Goal: Task Accomplishment & Management: Manage account settings

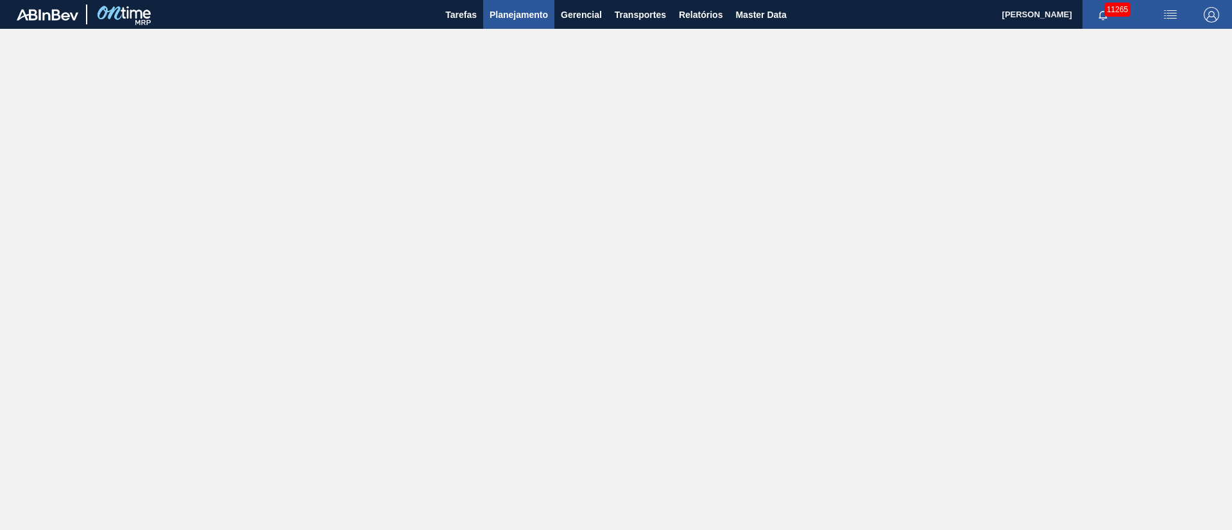
click at [527, 19] on span "Planejamento" at bounding box center [518, 14] width 58 height 15
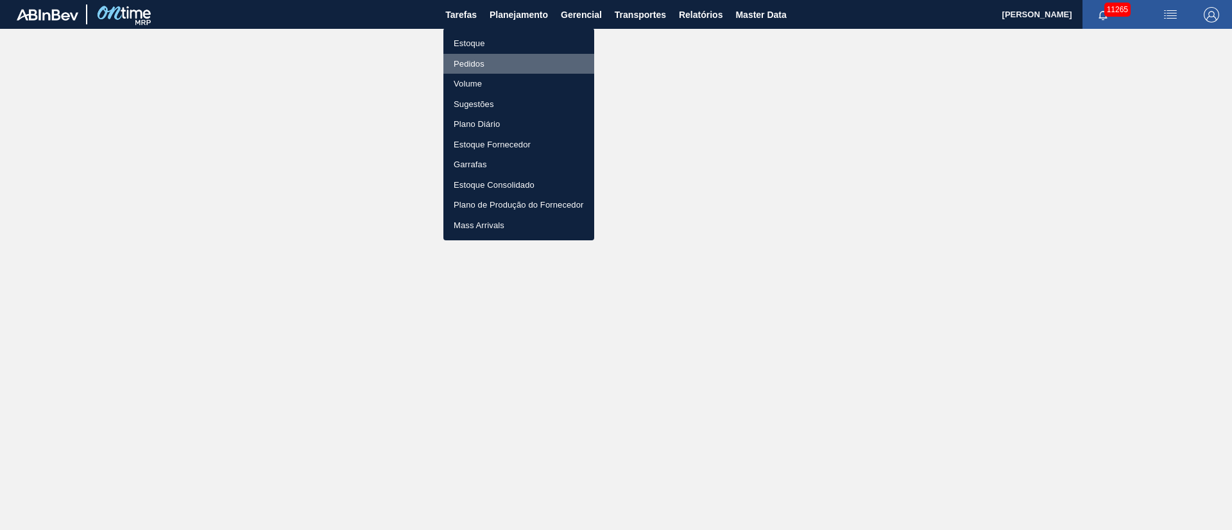
click at [475, 61] on li "Pedidos" at bounding box center [518, 64] width 151 height 21
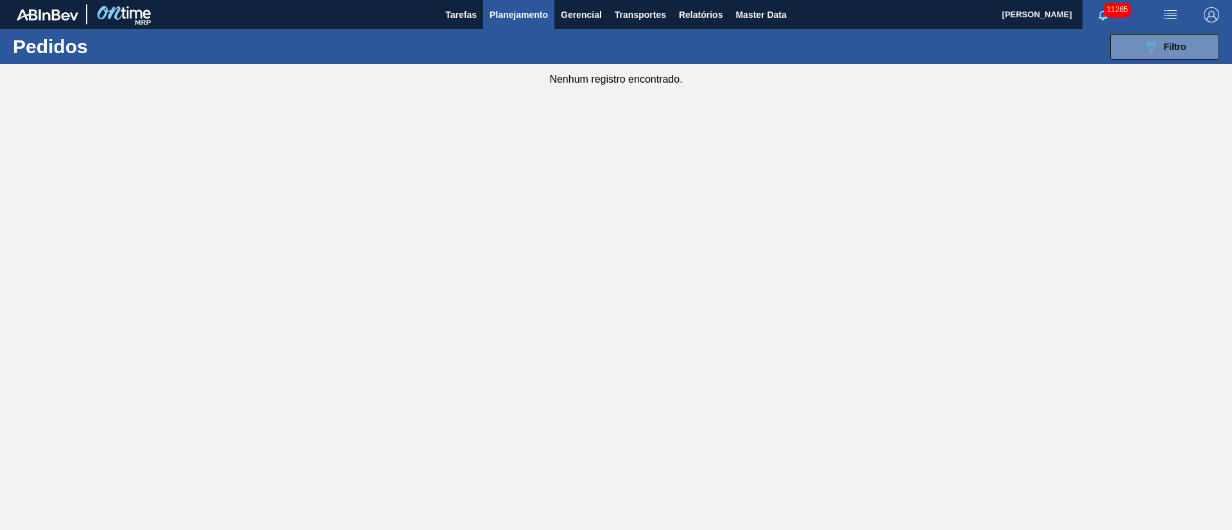
click at [516, 21] on span "Planejamento" at bounding box center [518, 14] width 58 height 15
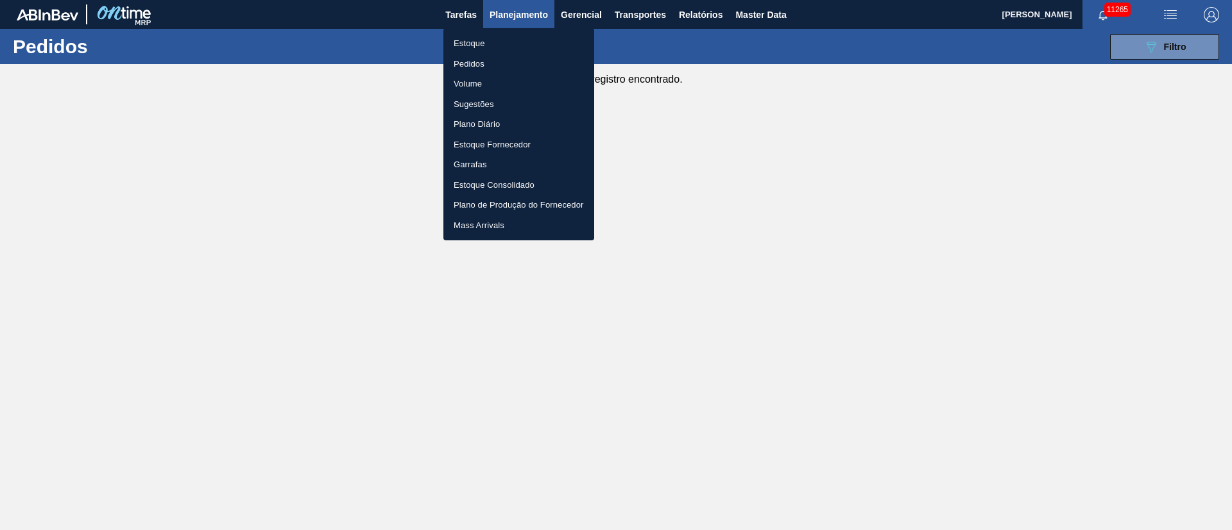
click at [470, 67] on li "Pedidos" at bounding box center [518, 64] width 151 height 21
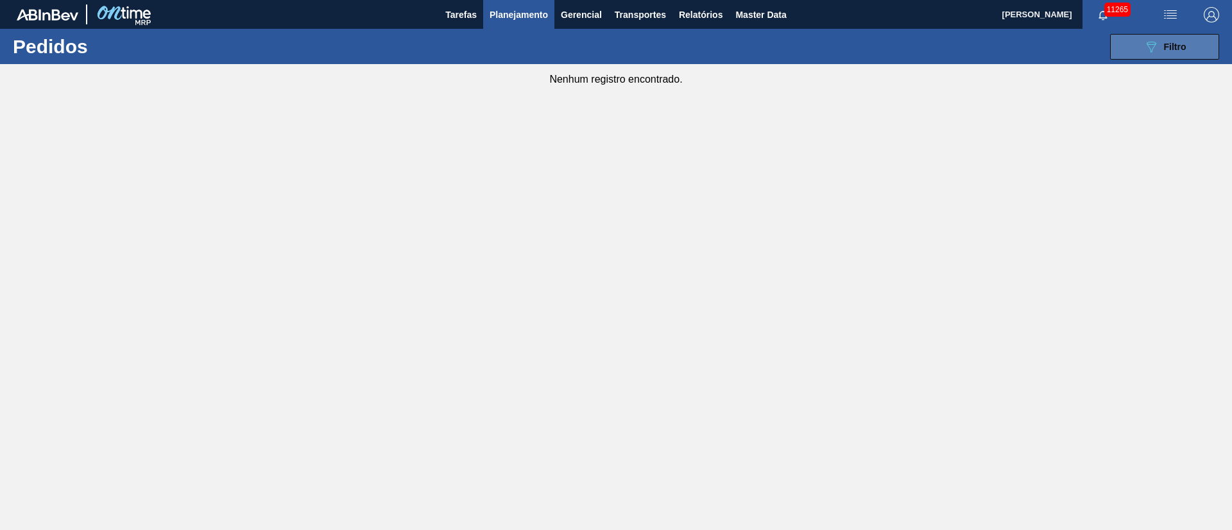
click at [1169, 37] on button "089F7B8B-B2A5-4AFE-B5C0-19BA573D28AC Filtro" at bounding box center [1164, 47] width 109 height 26
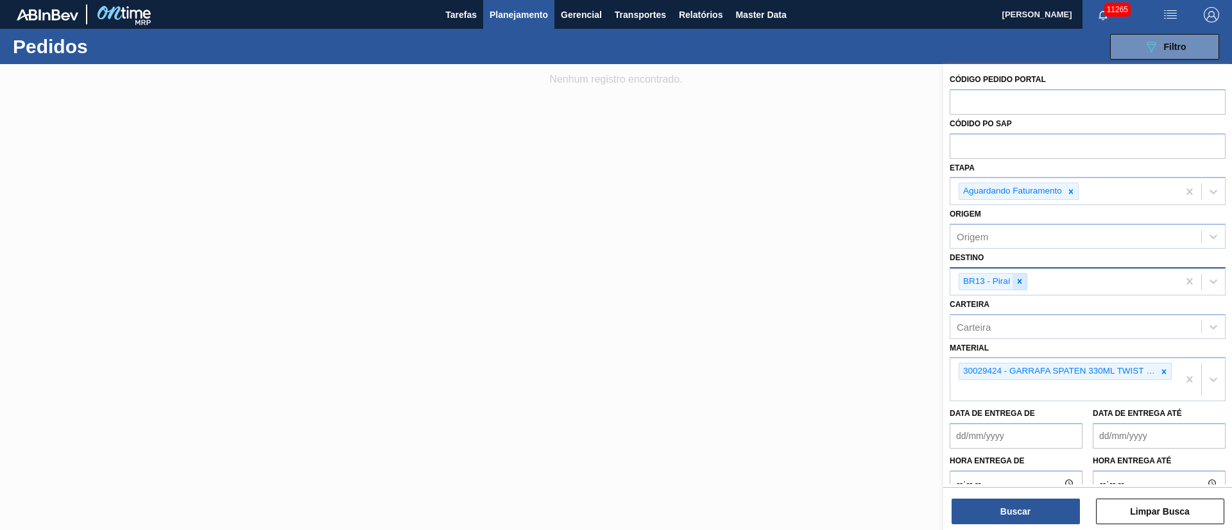
click at [1017, 280] on icon at bounding box center [1019, 281] width 9 height 9
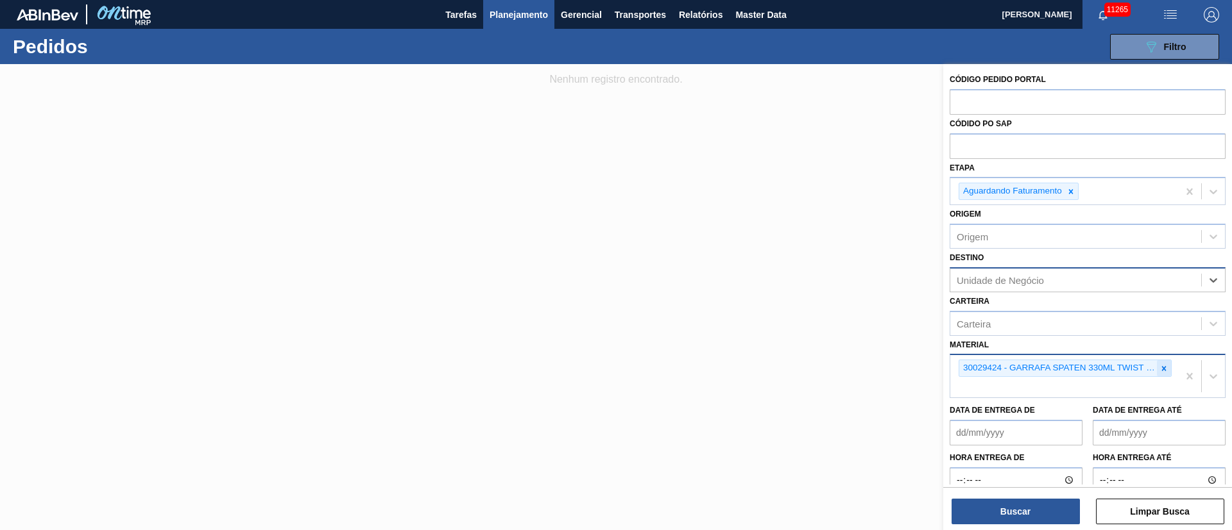
click at [1160, 373] on icon at bounding box center [1163, 368] width 9 height 9
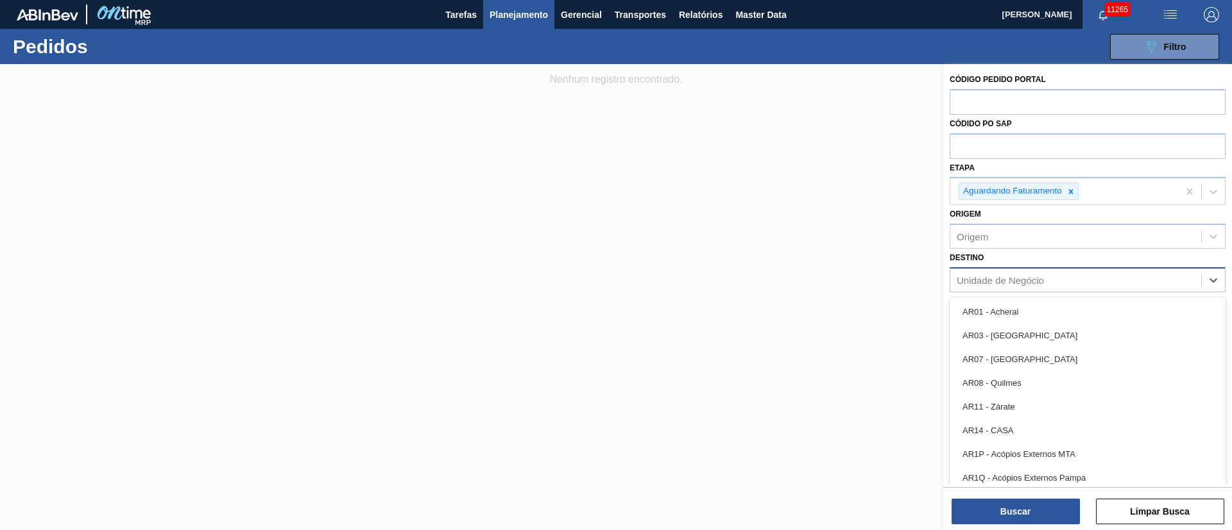
click at [1004, 284] on div "Unidade de Negócio" at bounding box center [999, 280] width 87 height 11
type input "19"
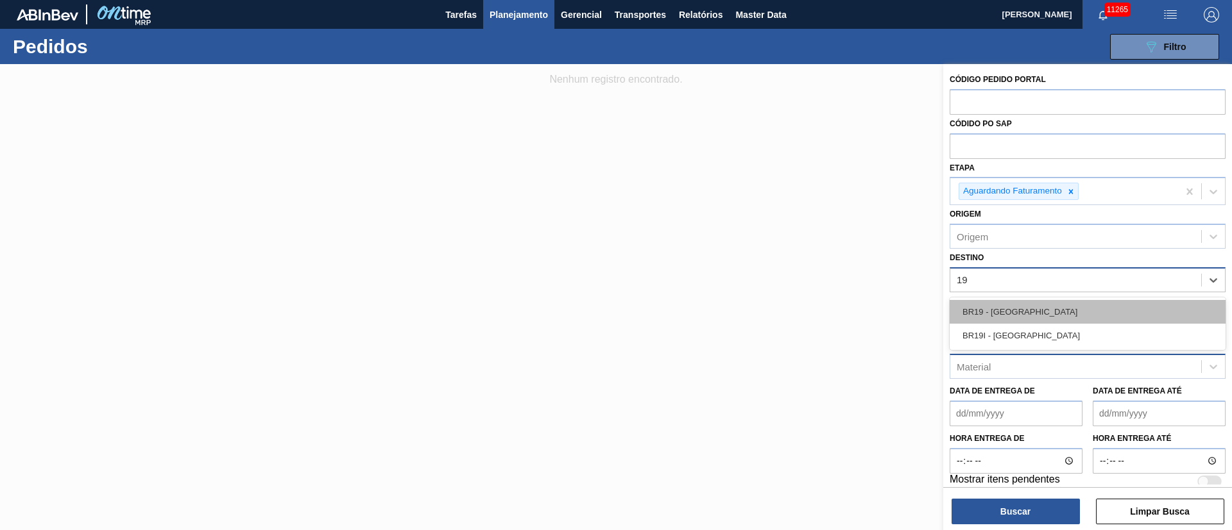
click at [1006, 311] on div "BR19 - [GEOGRAPHIC_DATA]" at bounding box center [1087, 312] width 276 height 24
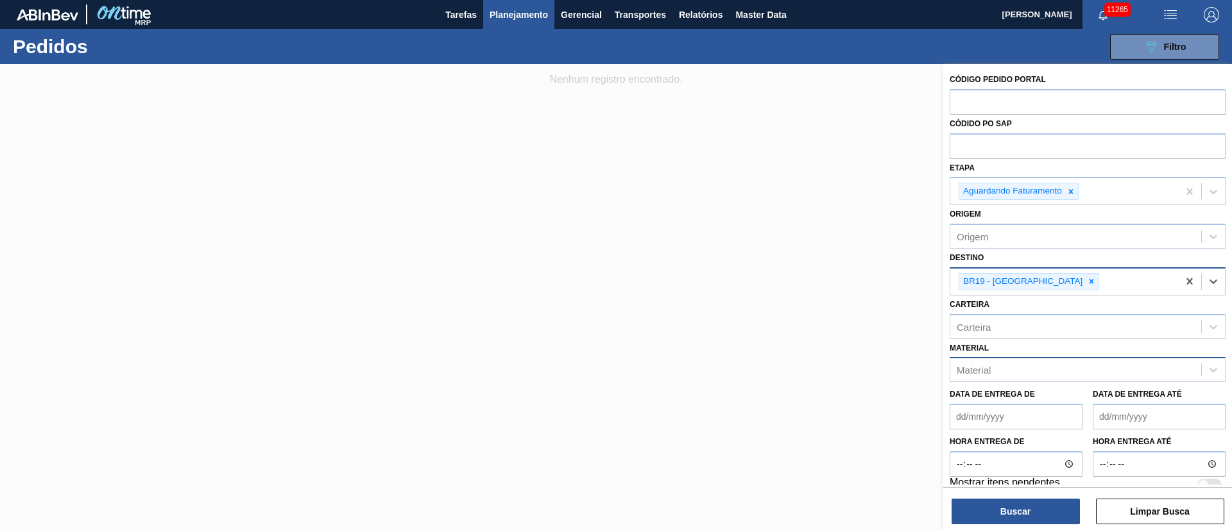
click at [994, 374] on div "Material" at bounding box center [1075, 370] width 251 height 19
type input "2"
type input "30002626"
click at [995, 401] on div "30002626 - GARRAFA CORONA 330 IN65" at bounding box center [1087, 402] width 276 height 24
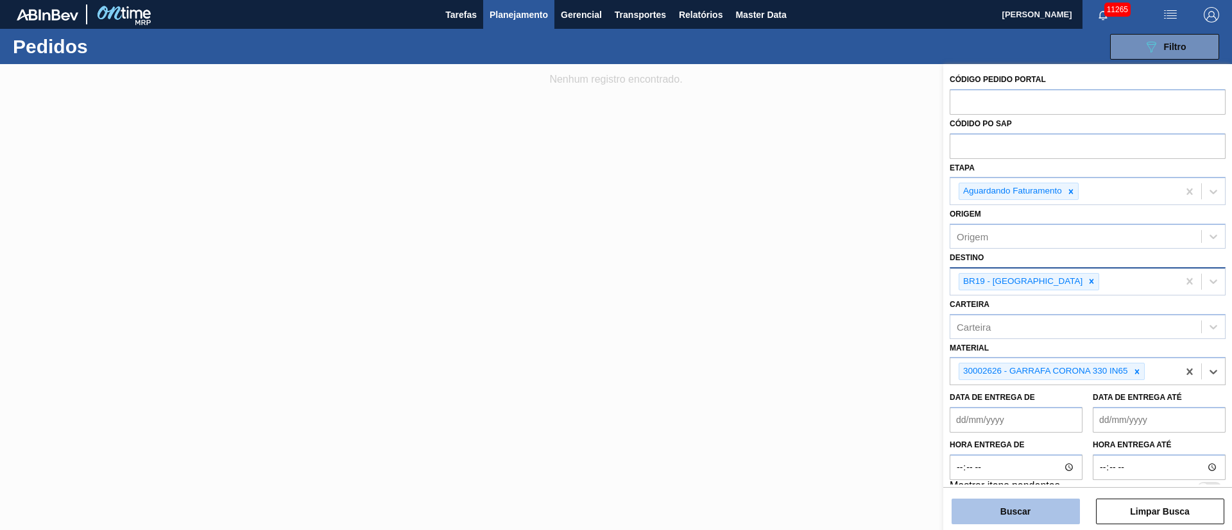
click at [1031, 510] on button "Buscar" at bounding box center [1015, 512] width 128 height 26
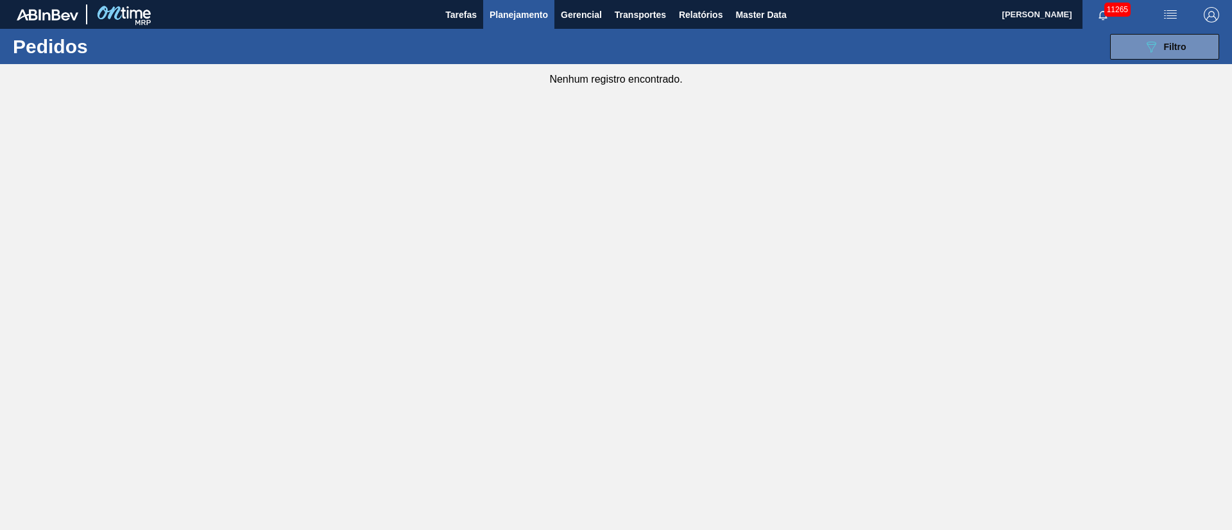
click at [515, 12] on span "Planejamento" at bounding box center [518, 14] width 58 height 15
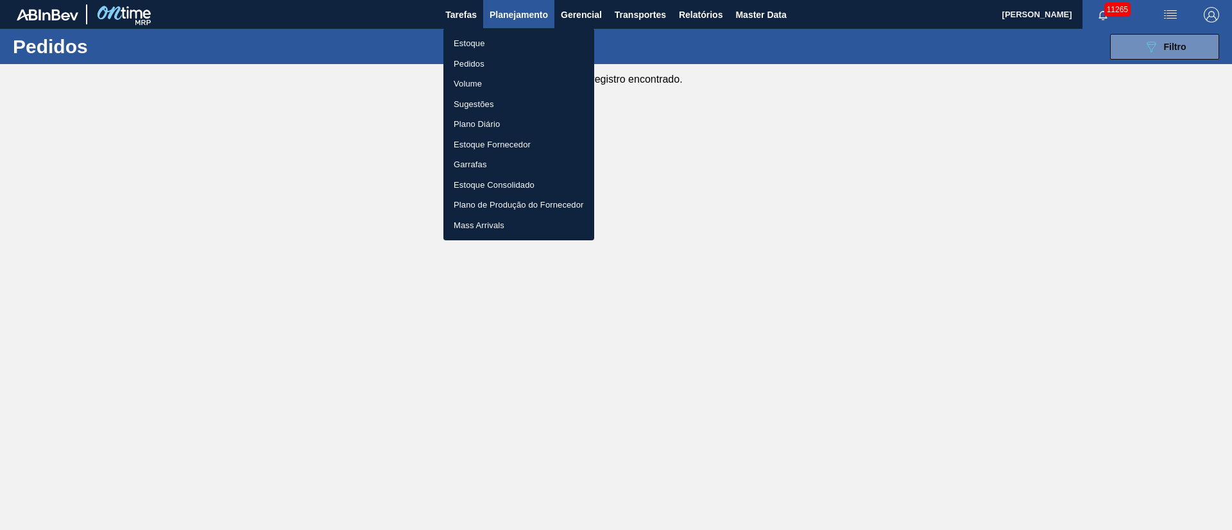
click at [890, 264] on div at bounding box center [616, 265] width 1232 height 530
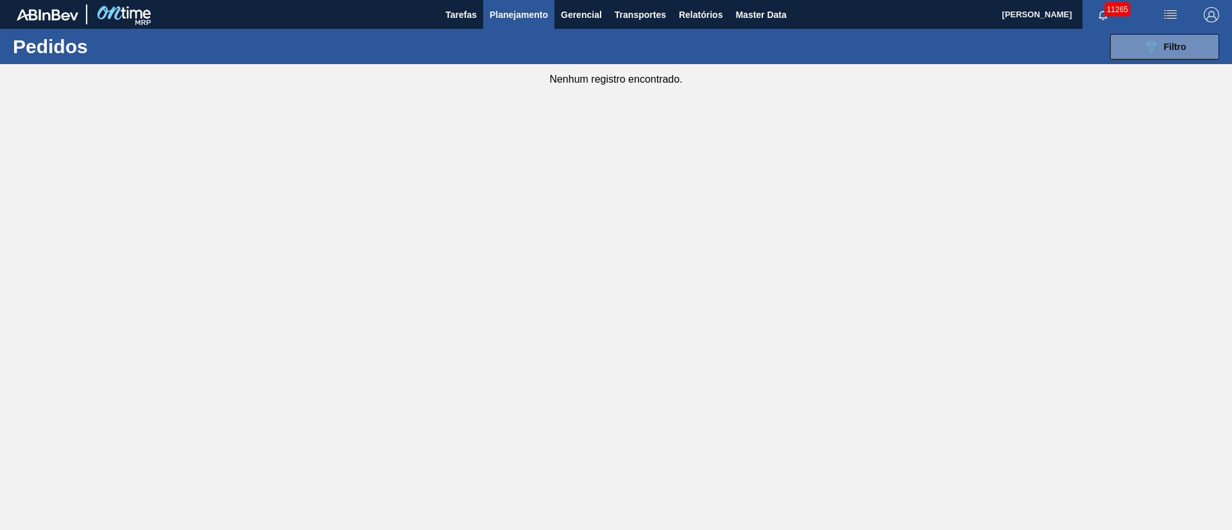
click at [1021, 266] on div "Estoque Pedidos Volume Sugestões Plano Diário Estoque Fornecedor Garrafas Estoq…" at bounding box center [616, 265] width 1232 height 530
click at [507, 22] on button "Planejamento" at bounding box center [518, 14] width 71 height 29
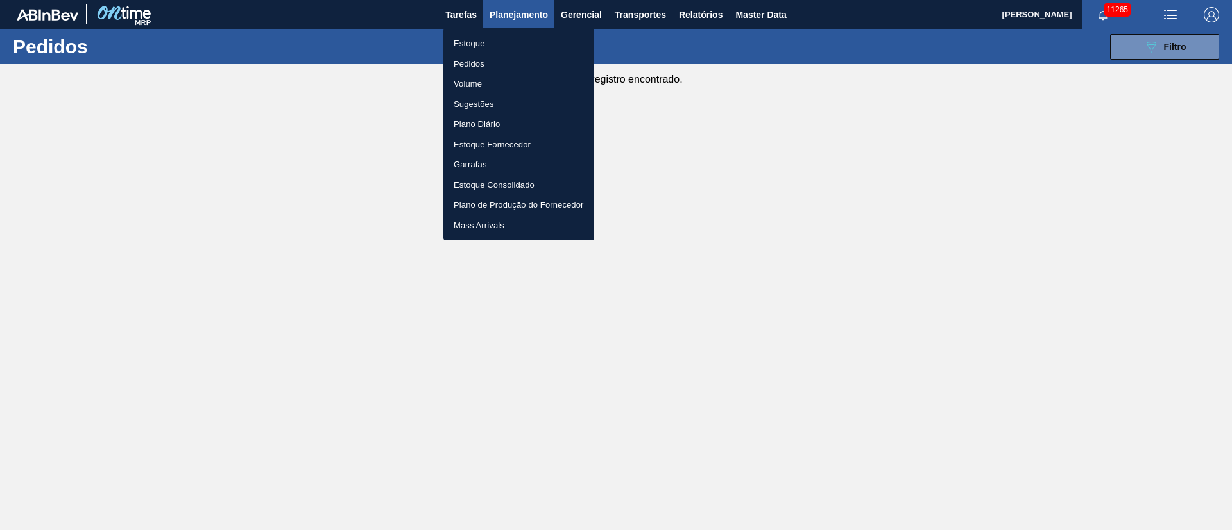
click at [475, 74] on li "Volume" at bounding box center [518, 84] width 151 height 21
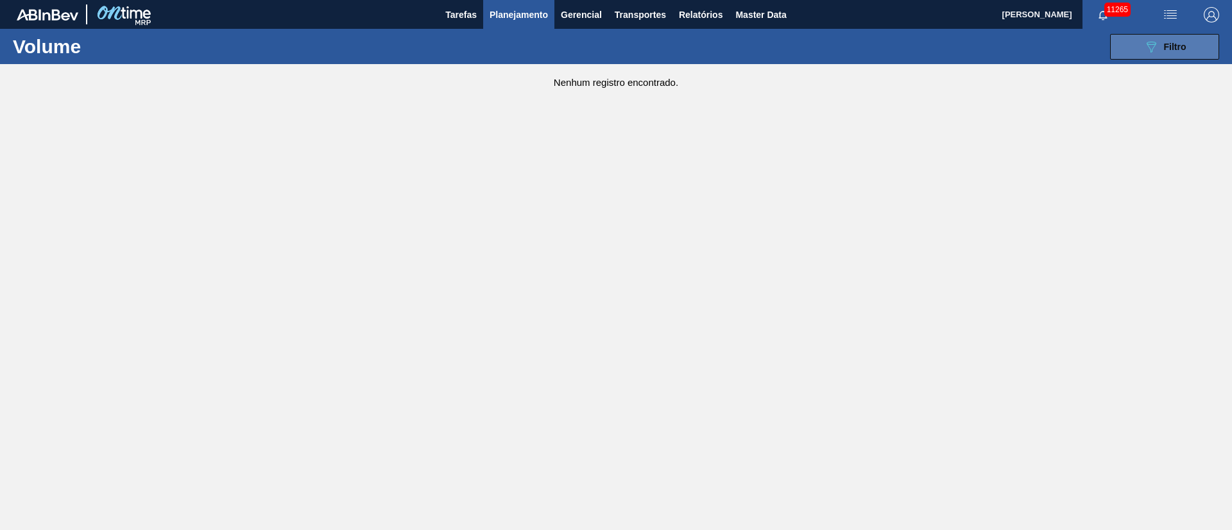
click at [1160, 35] on button "089F7B8B-B2A5-4AFE-B5C0-19BA573D28AC Filtro" at bounding box center [1164, 47] width 109 height 26
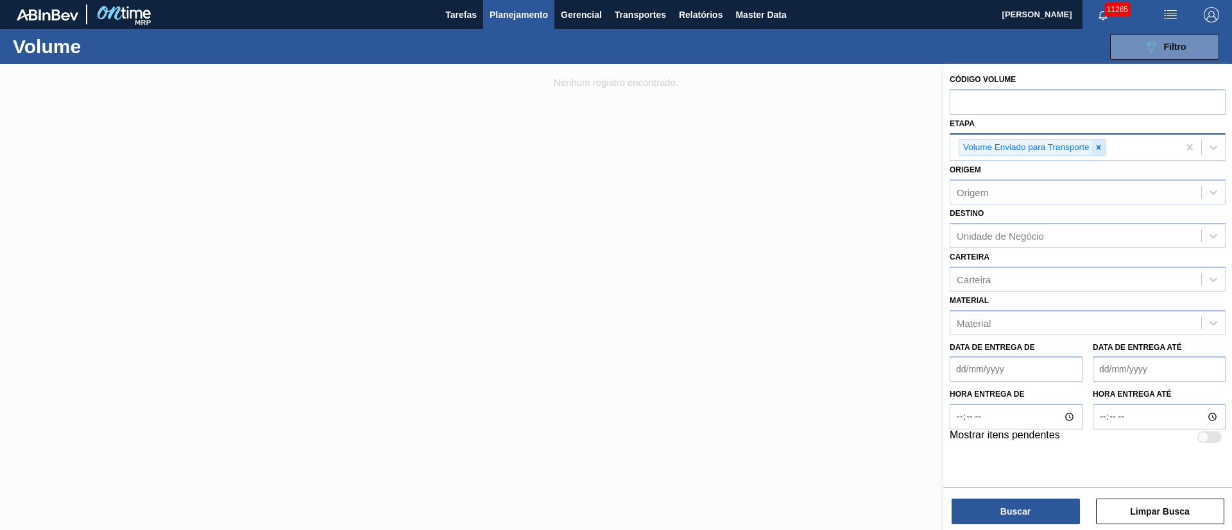
click at [1101, 146] on icon at bounding box center [1098, 147] width 9 height 9
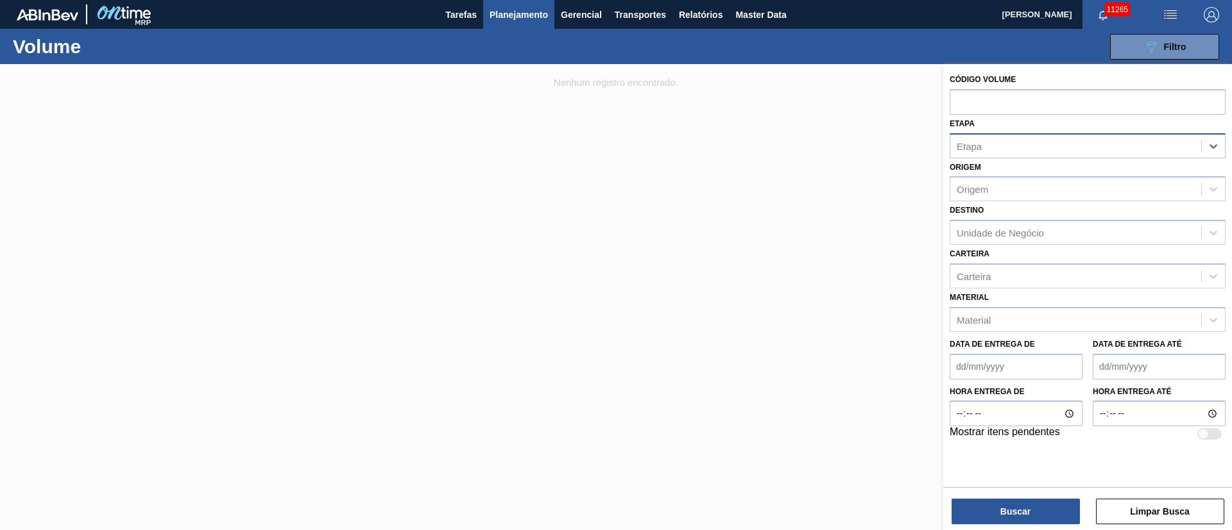
click at [502, 10] on span "Planejamento" at bounding box center [518, 14] width 58 height 15
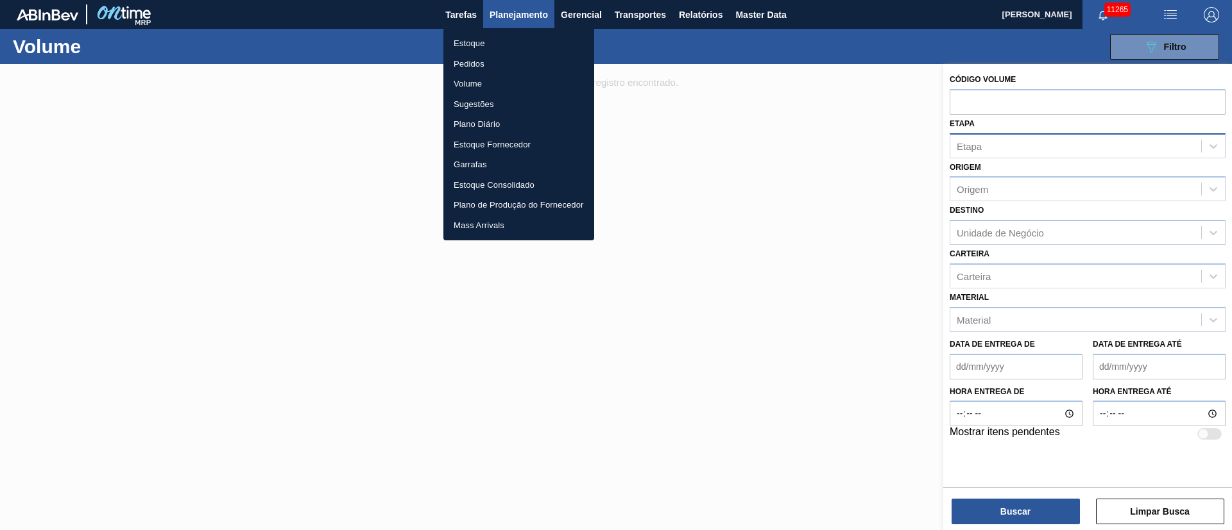
click at [480, 60] on li "Pedidos" at bounding box center [518, 64] width 151 height 21
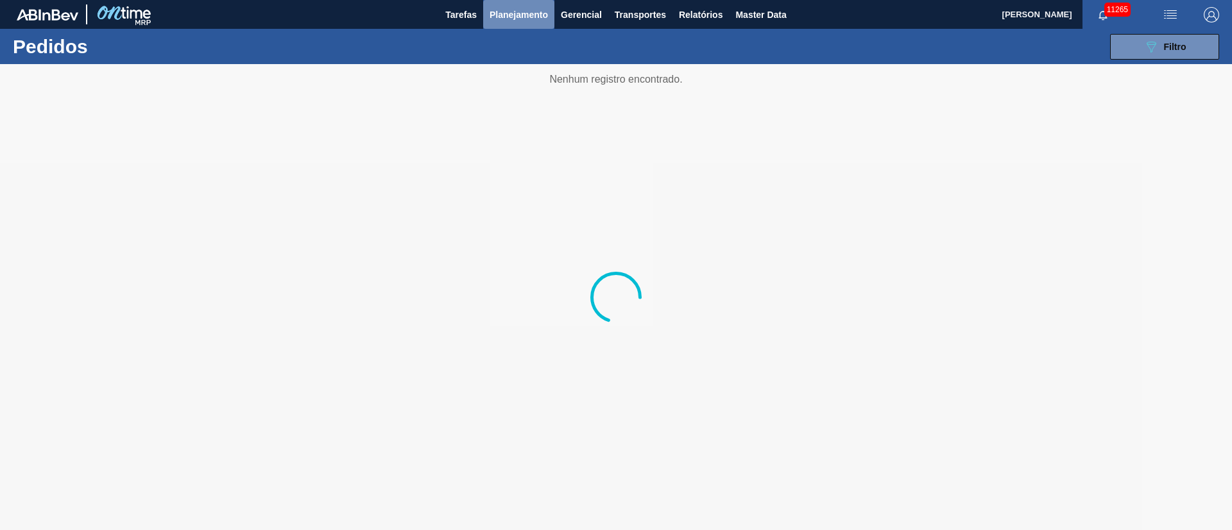
click at [502, 7] on span "Planejamento" at bounding box center [518, 14] width 58 height 15
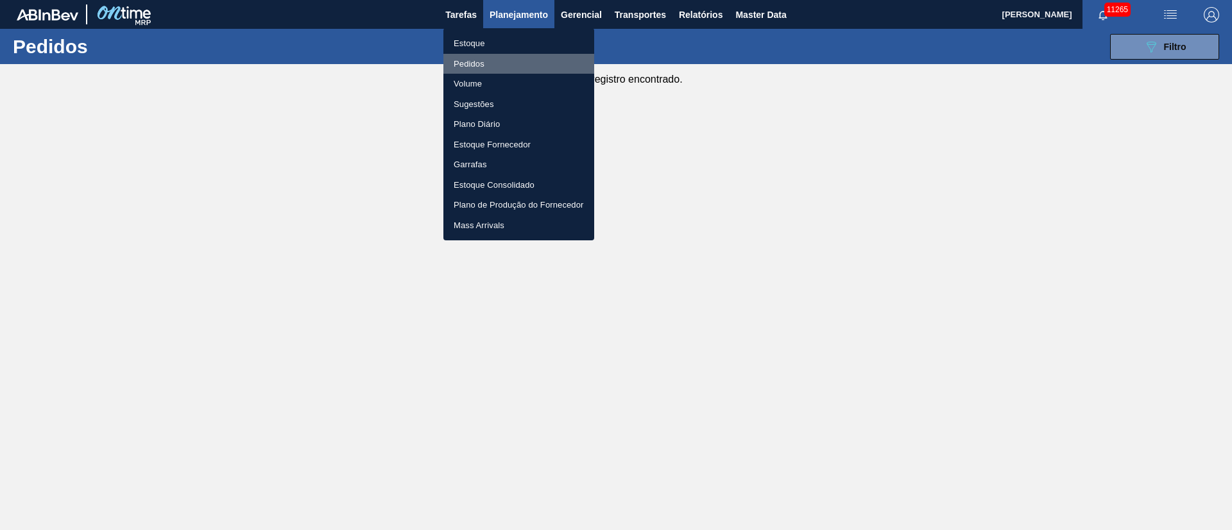
click at [466, 65] on li "Pedidos" at bounding box center [518, 64] width 151 height 21
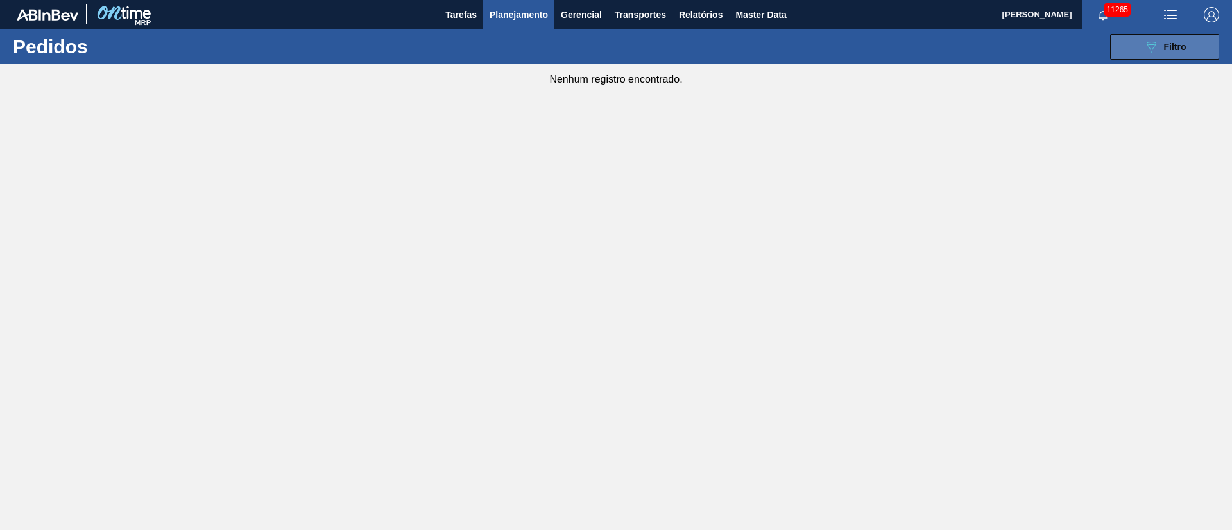
click at [1162, 51] on div "089F7B8B-B2A5-4AFE-B5C0-19BA573D28AC Filtro" at bounding box center [1164, 46] width 43 height 15
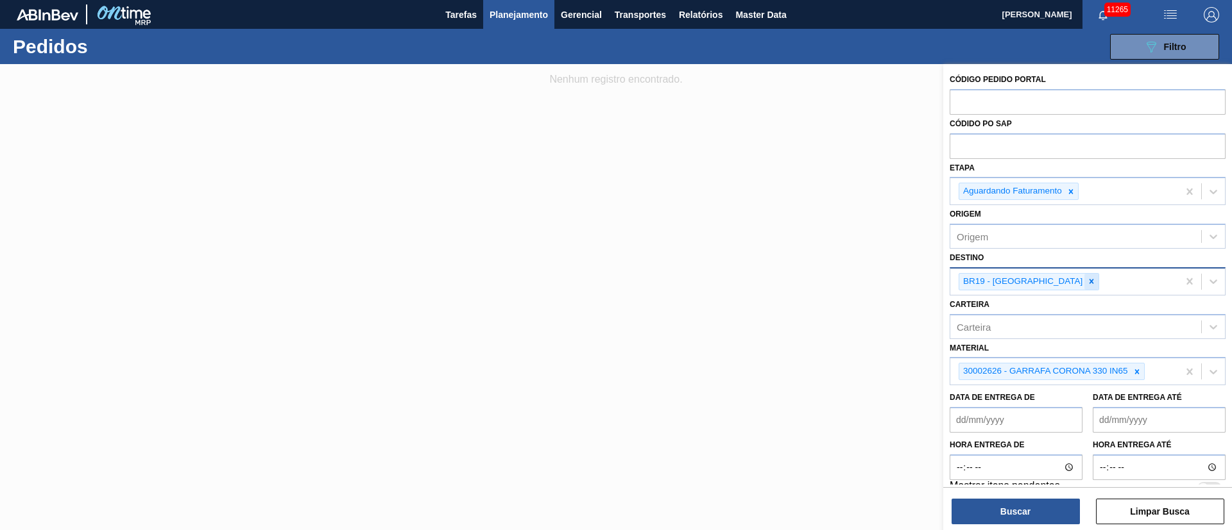
click at [1089, 283] on icon at bounding box center [1091, 282] width 4 height 4
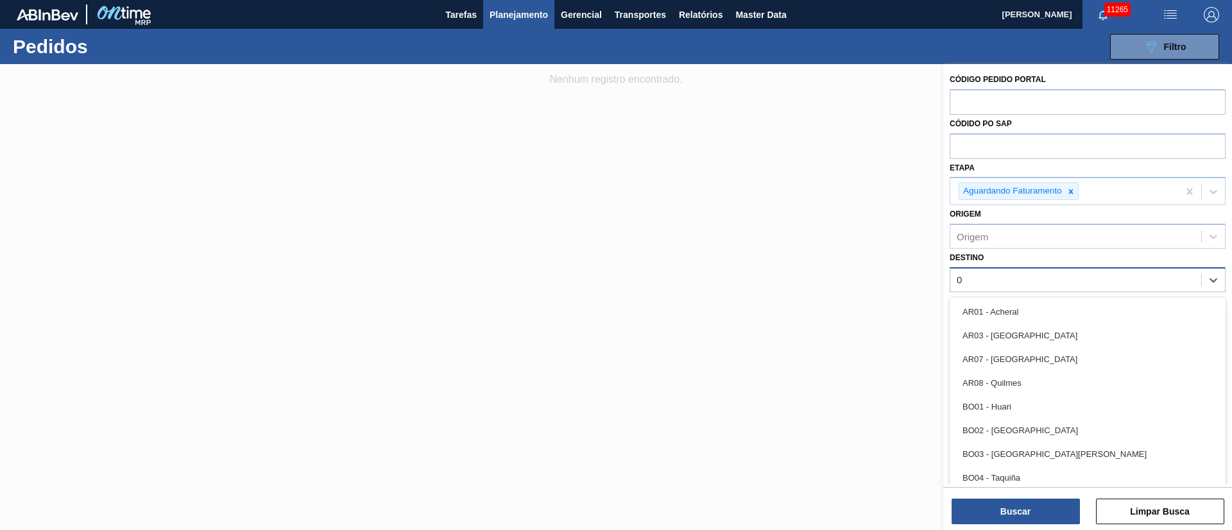
type input "03"
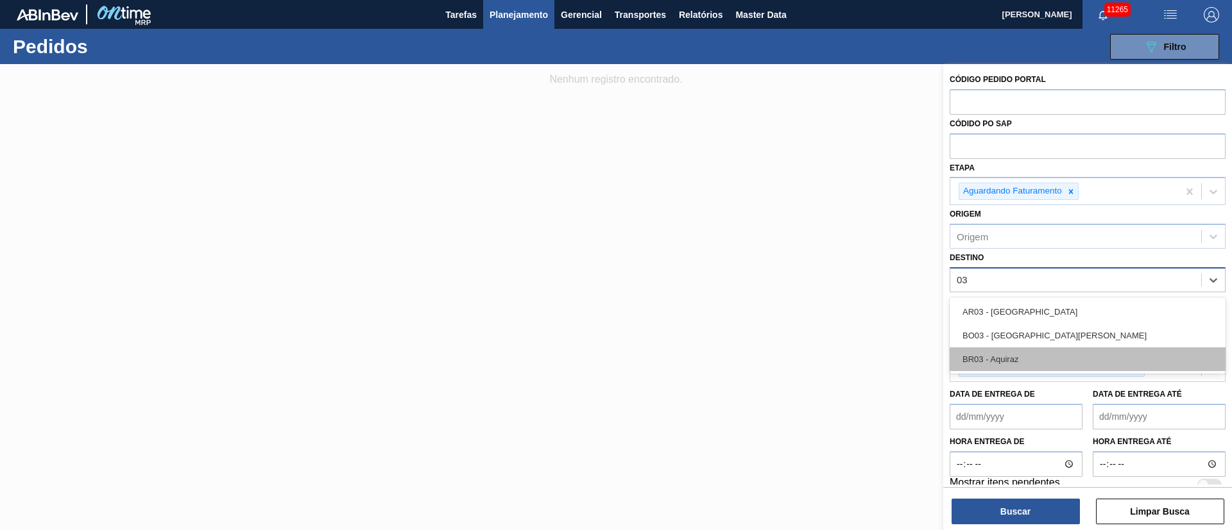
click at [998, 364] on div "BR03 - Aquiraz" at bounding box center [1087, 360] width 276 height 24
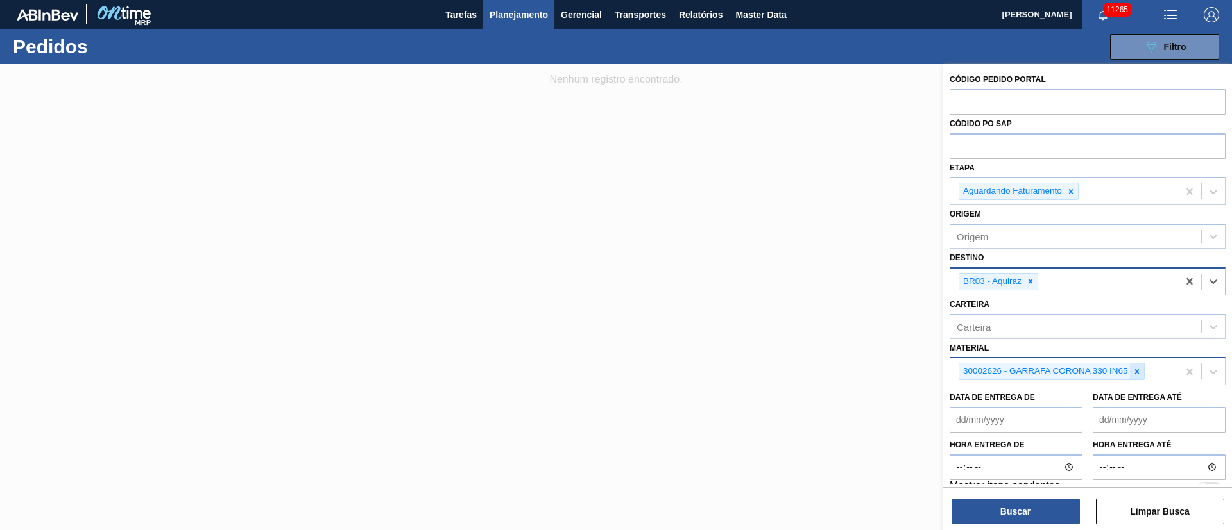
click at [1137, 371] on icon at bounding box center [1136, 371] width 4 height 4
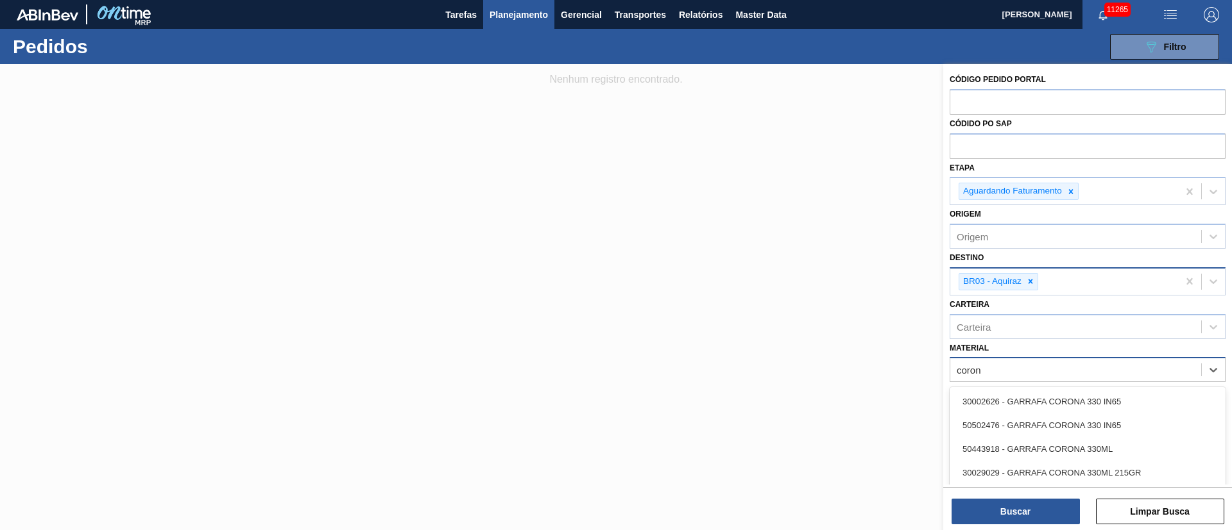
type input "corona"
click at [1076, 395] on div "30002626 - GARRAFA CORONA 330 IN65" at bounding box center [1087, 402] width 276 height 24
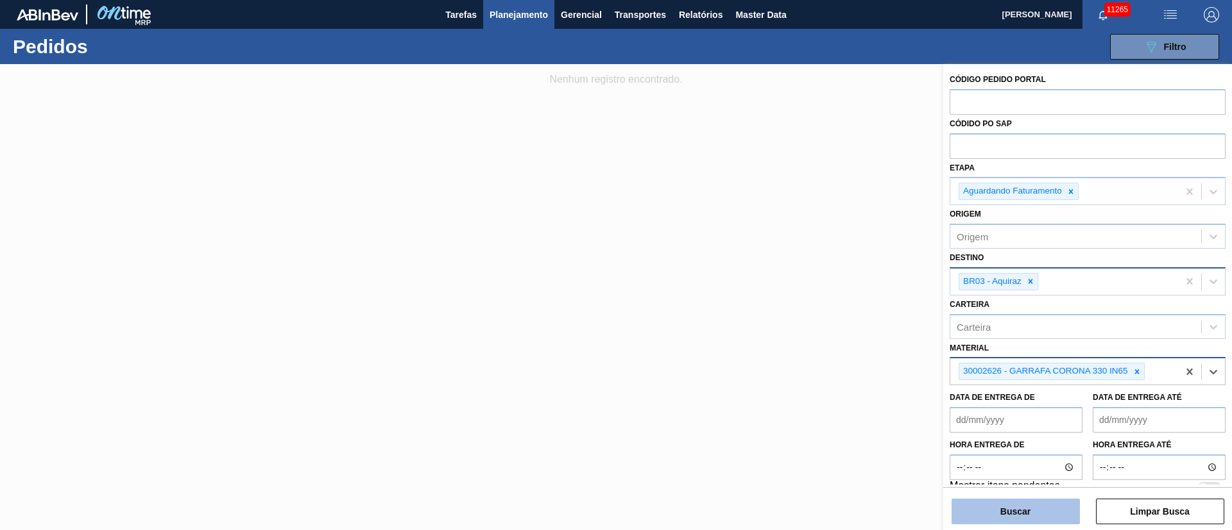
click at [1022, 505] on button "Buscar" at bounding box center [1015, 512] width 128 height 26
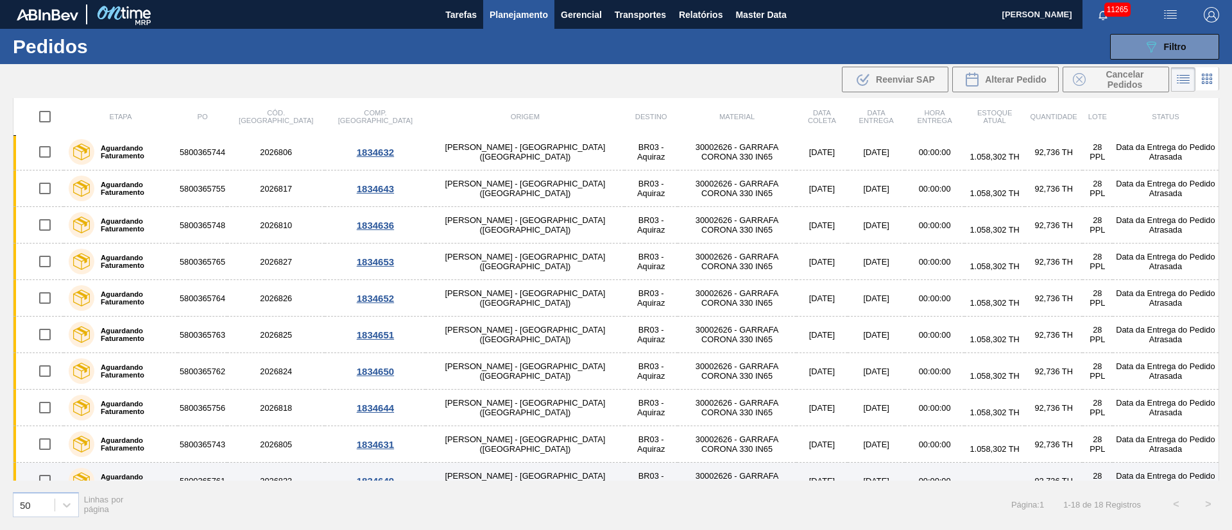
scroll to position [314, 0]
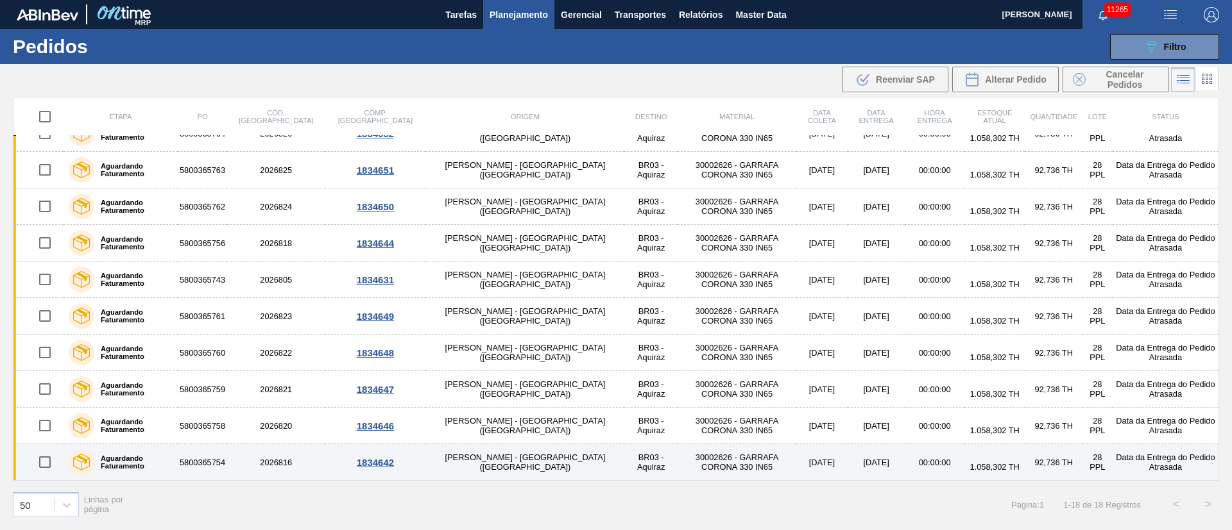
click at [49, 466] on input "checkbox" at bounding box center [44, 462] width 27 height 27
checkbox input "true"
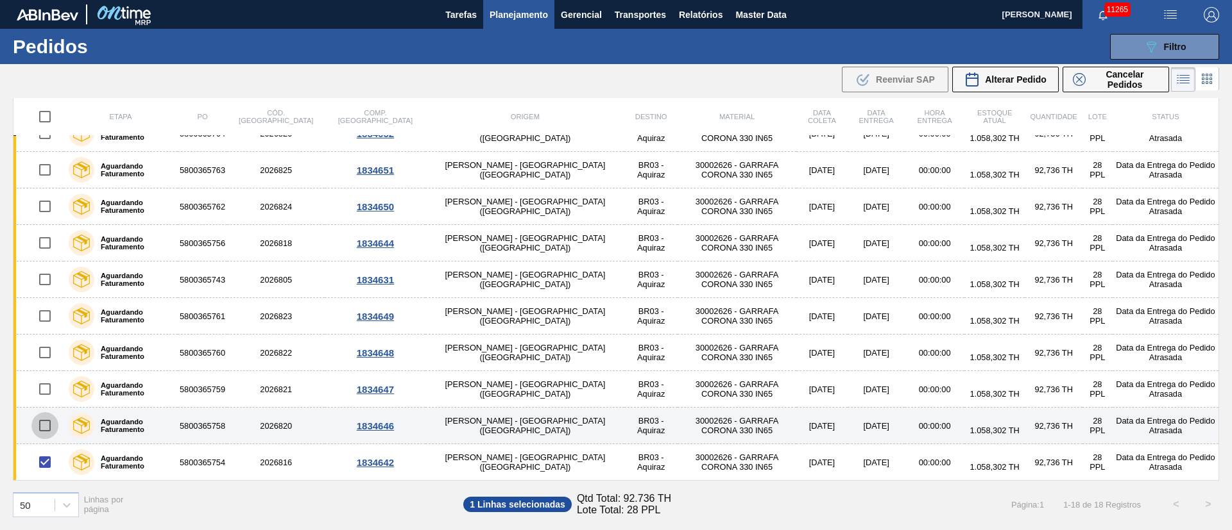
click at [46, 425] on input "checkbox" at bounding box center [44, 425] width 27 height 27
checkbox input "true"
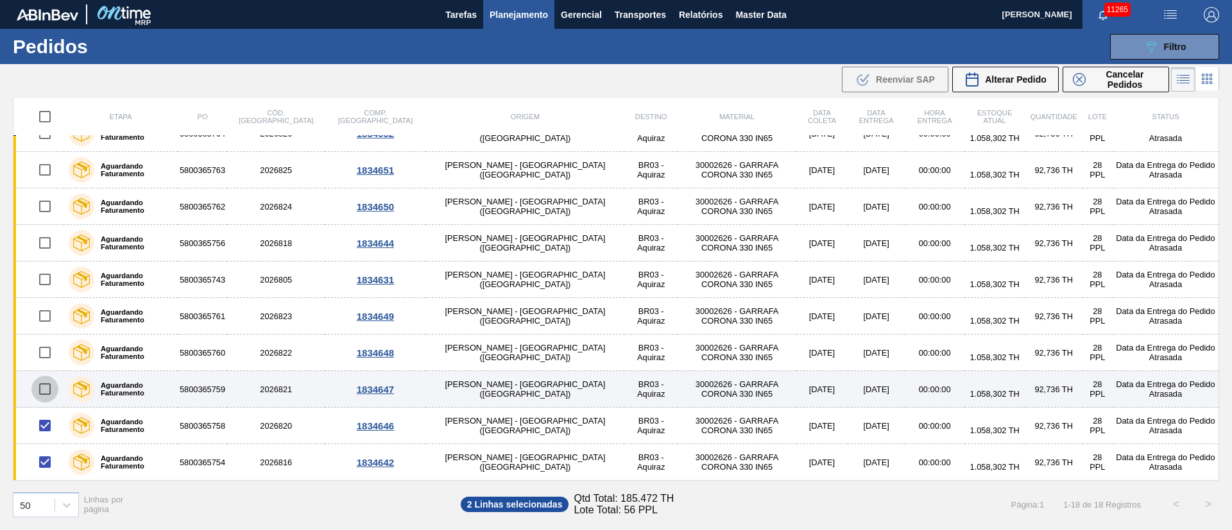
click at [47, 389] on input "checkbox" at bounding box center [44, 389] width 27 height 27
checkbox input "true"
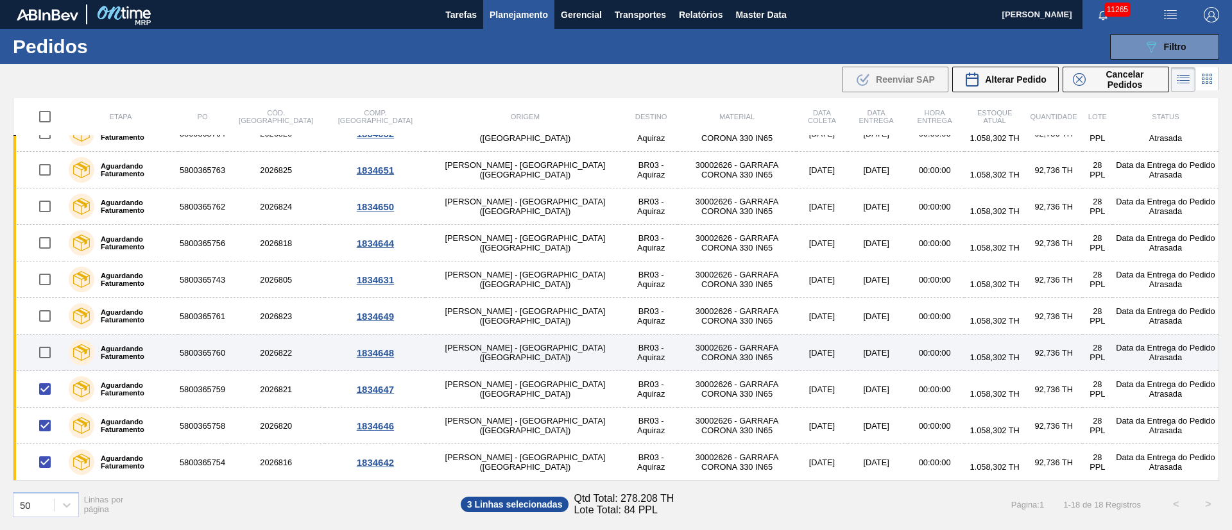
click at [49, 349] on input "checkbox" at bounding box center [44, 352] width 27 height 27
checkbox input "true"
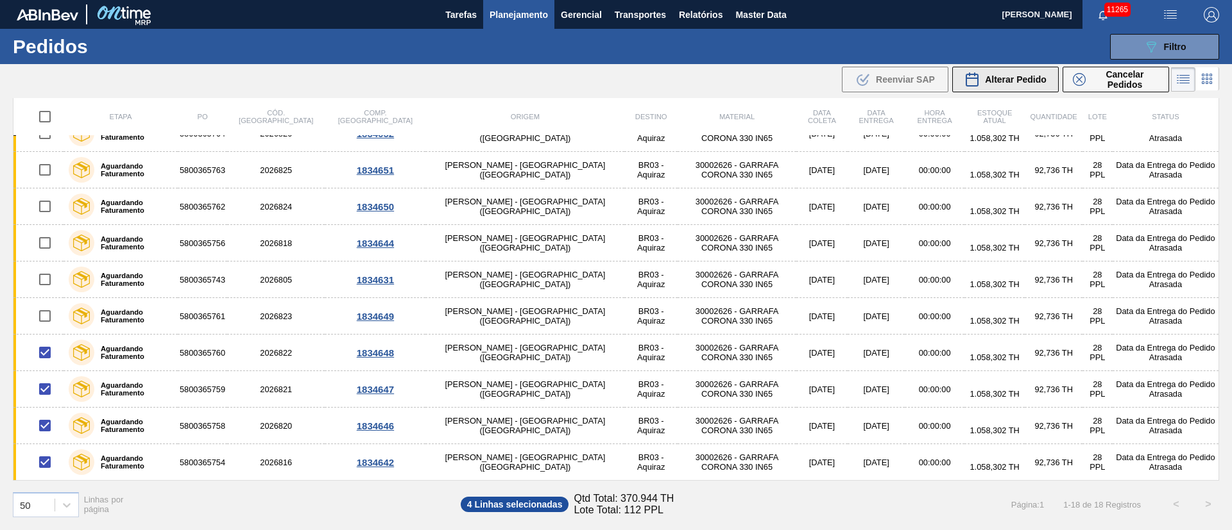
click at [1009, 79] on span "Alterar Pedido" at bounding box center [1016, 79] width 62 height 10
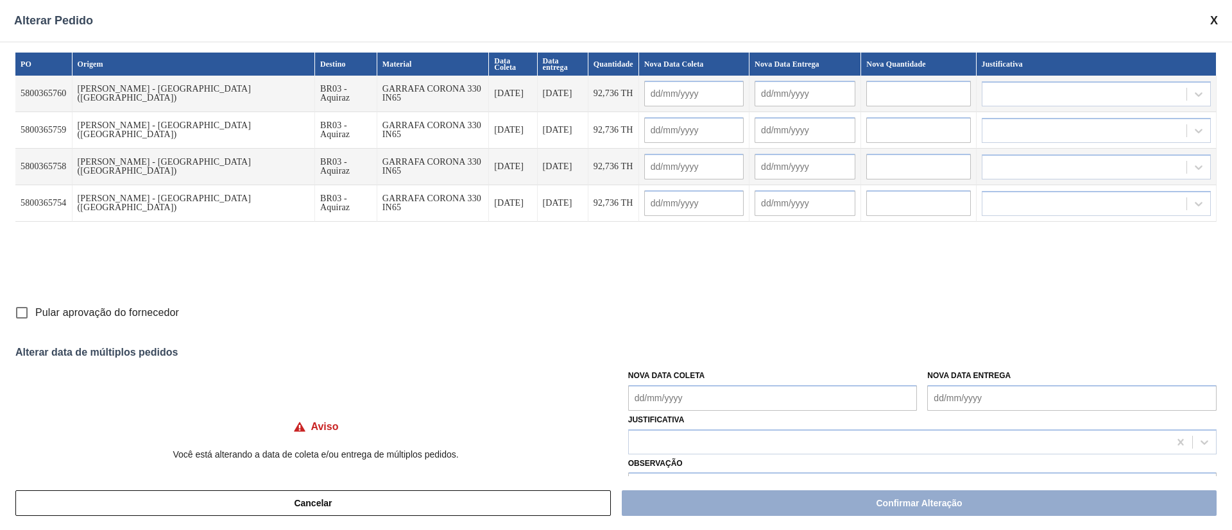
click at [682, 394] on Coleta "Nova Data Coleta" at bounding box center [772, 399] width 289 height 26
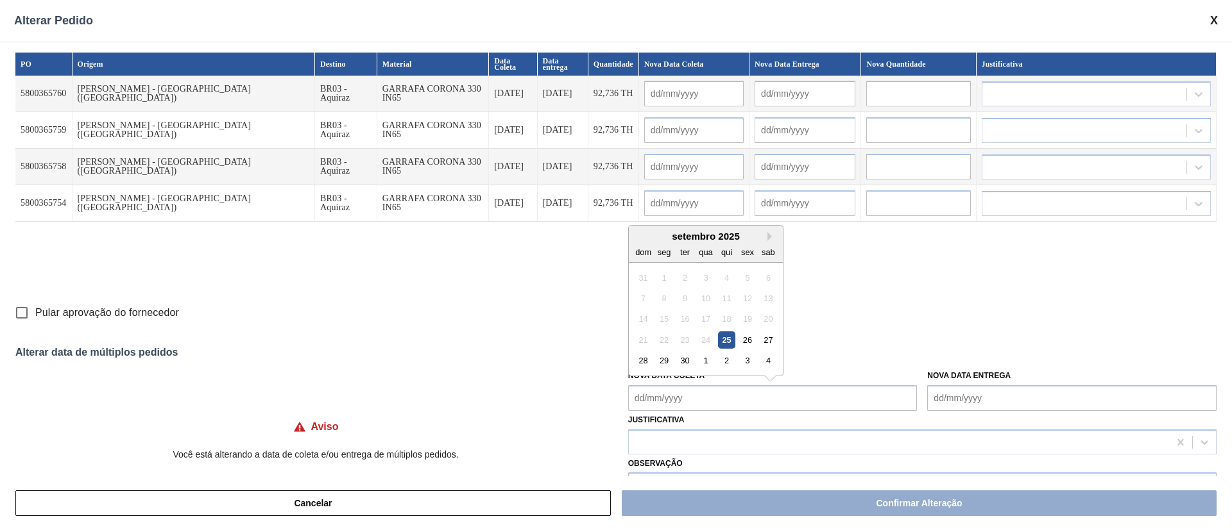
click at [714, 339] on div "21 22 23 24 25 26 27" at bounding box center [705, 340] width 146 height 21
click at [743, 344] on div "26" at bounding box center [746, 340] width 17 height 17
type Coleta "[DATE]"
type input "[DATE]"
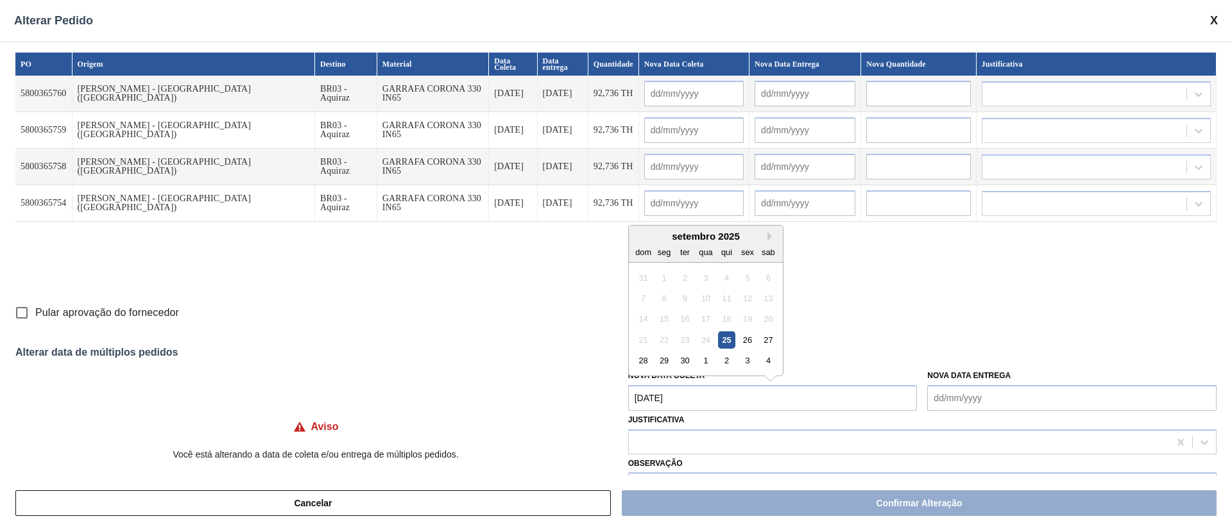
type input "[DATE]"
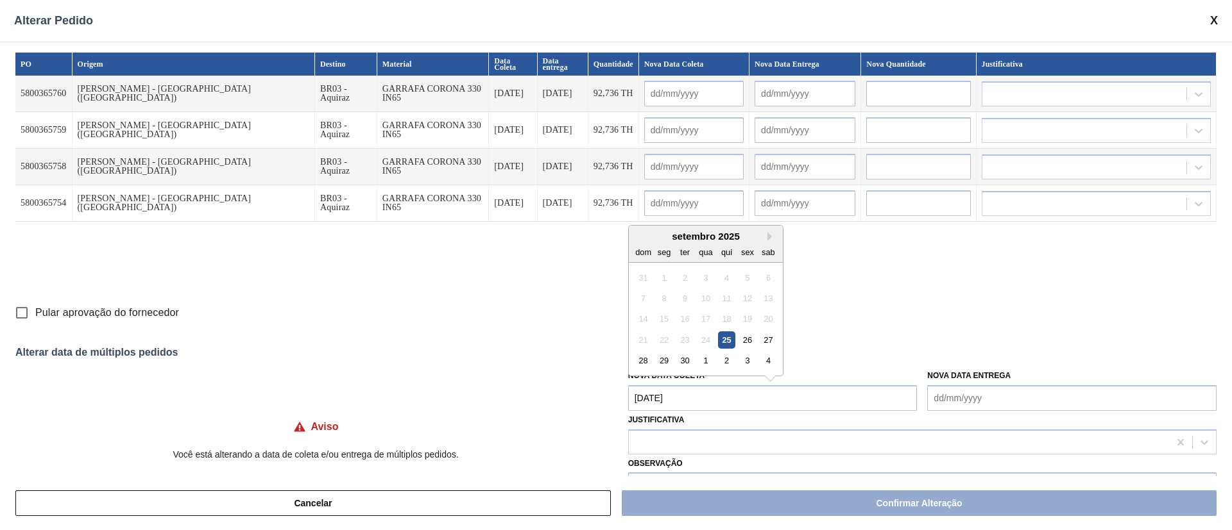
type input "[DATE]"
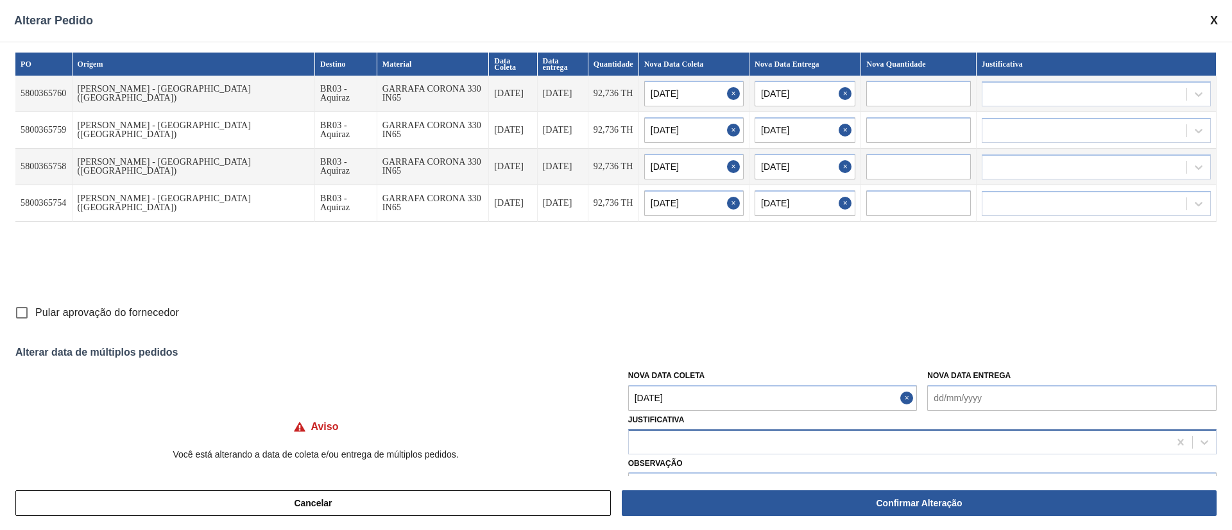
click at [690, 441] on div at bounding box center [899, 442] width 540 height 19
type input "ou"
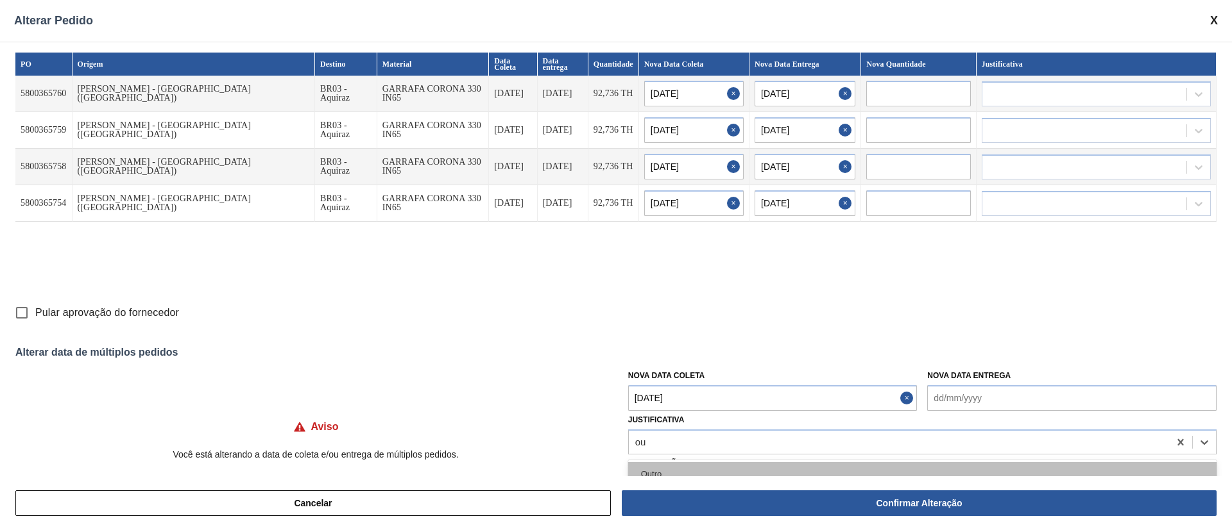
click at [665, 470] on div "Outro" at bounding box center [922, 474] width 588 height 24
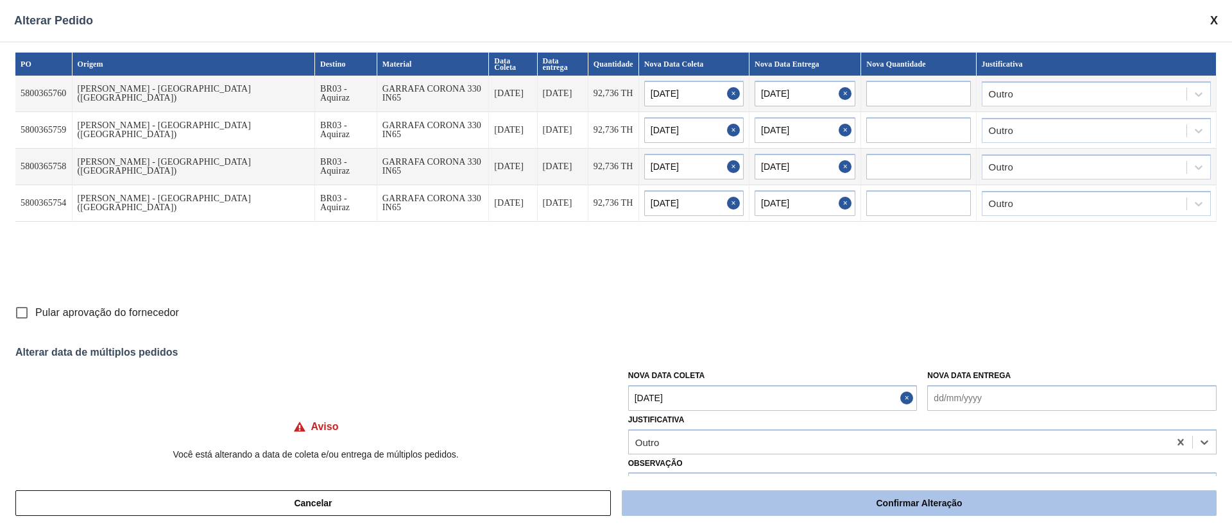
click at [800, 500] on button "Confirmar Alteração" at bounding box center [919, 504] width 595 height 26
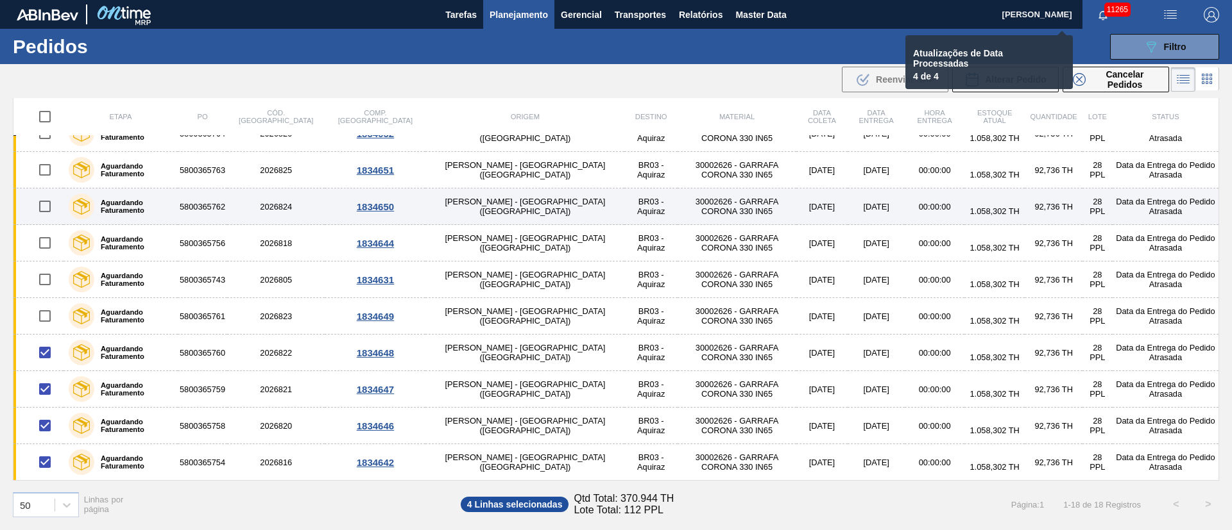
checkbox input "false"
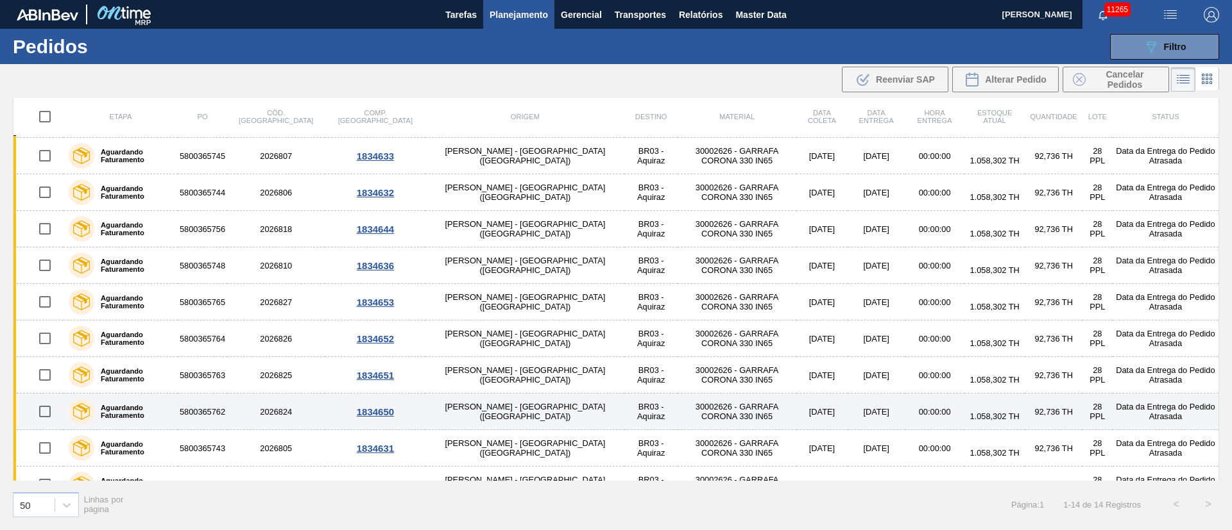
scroll to position [167, 0]
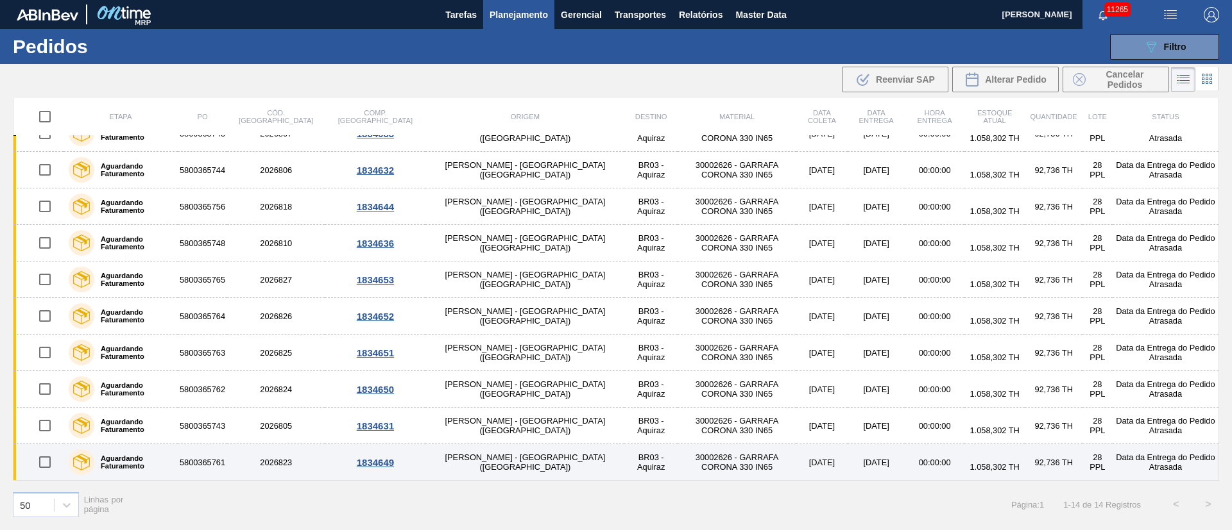
click at [47, 461] on input "checkbox" at bounding box center [44, 462] width 27 height 27
checkbox input "true"
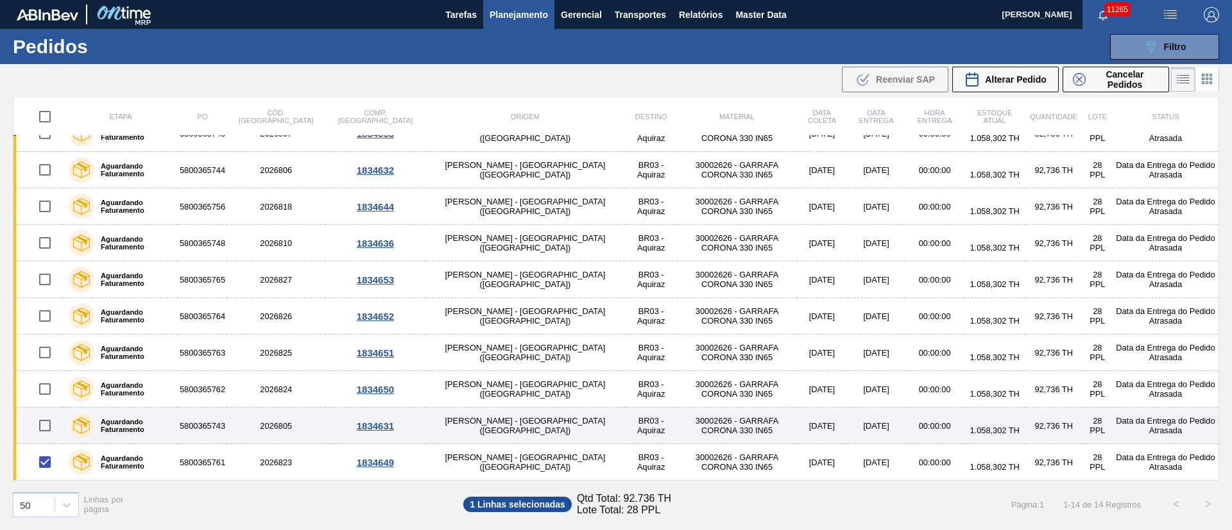
click at [42, 418] on input "checkbox" at bounding box center [44, 425] width 27 height 27
checkbox input "true"
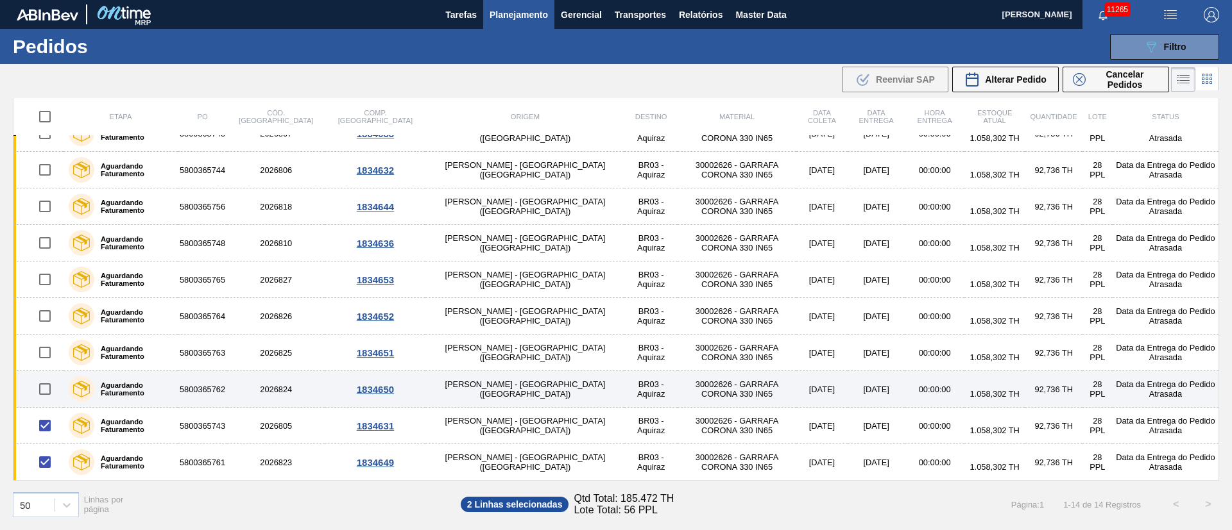
click at [51, 387] on input "checkbox" at bounding box center [44, 389] width 27 height 27
checkbox input "true"
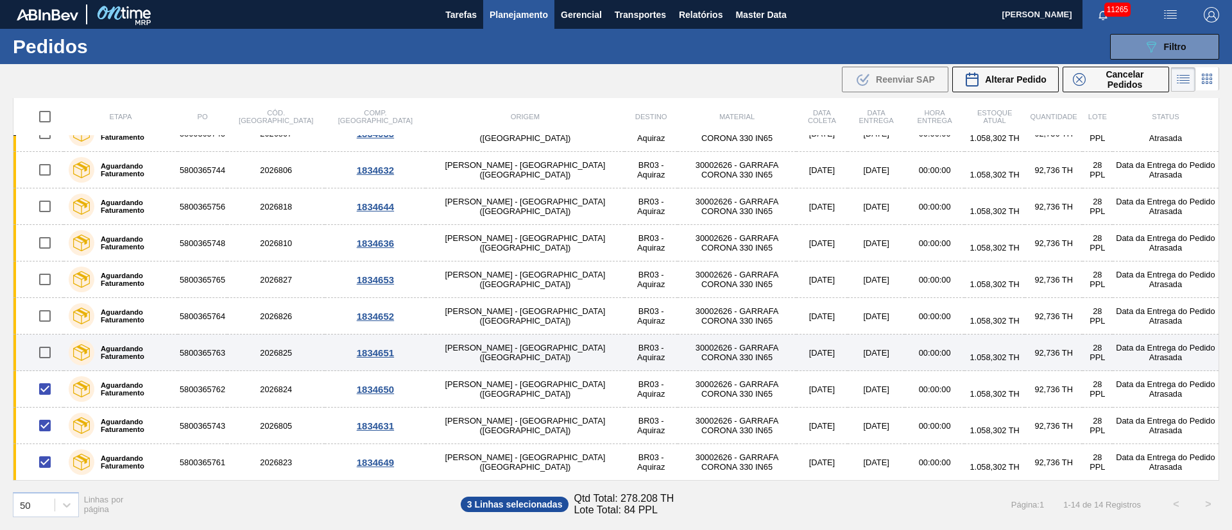
click at [45, 353] on input "checkbox" at bounding box center [44, 352] width 27 height 27
checkbox input "true"
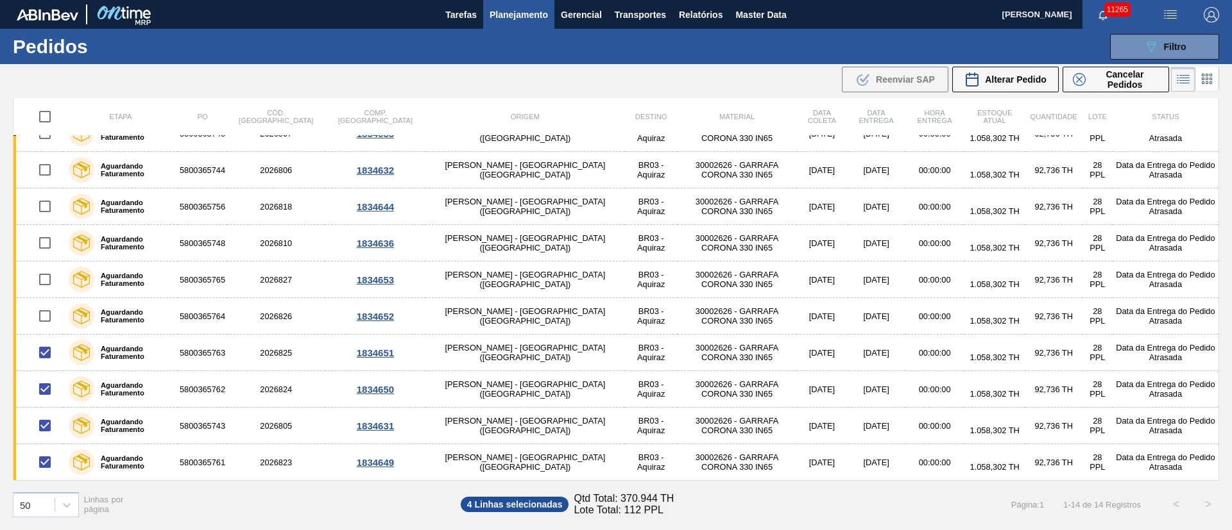
click at [1003, 65] on div ".b{fill:var(--color-action-default)} Reenviar SAP Alterar Pedido Cancelar Pedid…" at bounding box center [1005, 80] width 331 height 30
click at [991, 78] on span "Alterar Pedido" at bounding box center [1016, 79] width 62 height 10
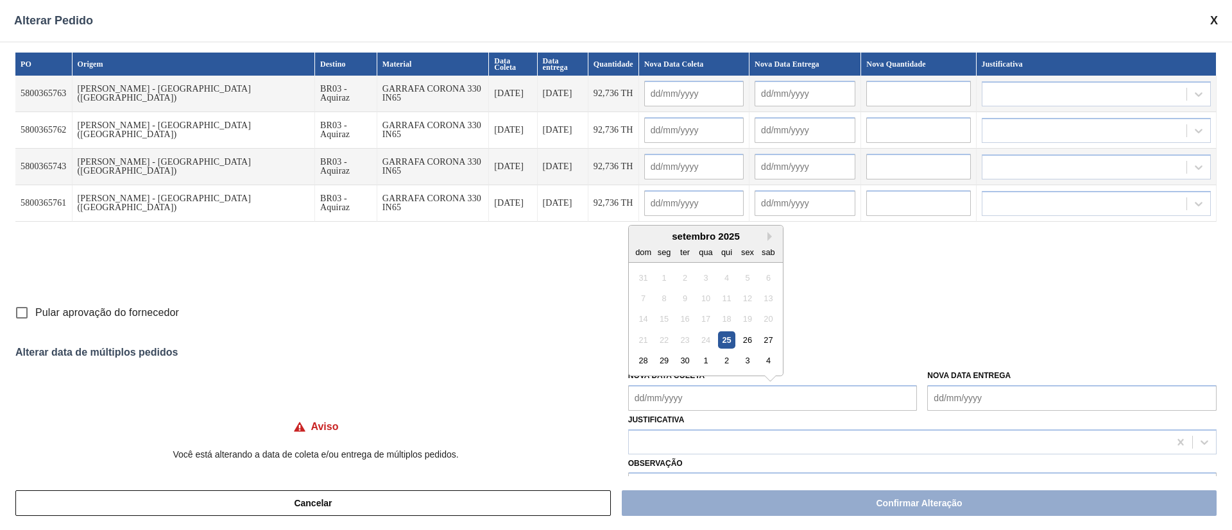
click at [681, 396] on Coleta "Nova Data Coleta" at bounding box center [772, 399] width 289 height 26
click at [681, 397] on Coleta "Nova Data Coleta" at bounding box center [772, 399] width 289 height 26
click at [704, 341] on div "24" at bounding box center [705, 340] width 17 height 17
click at [747, 343] on div "26" at bounding box center [746, 340] width 17 height 17
type Coleta "[DATE]"
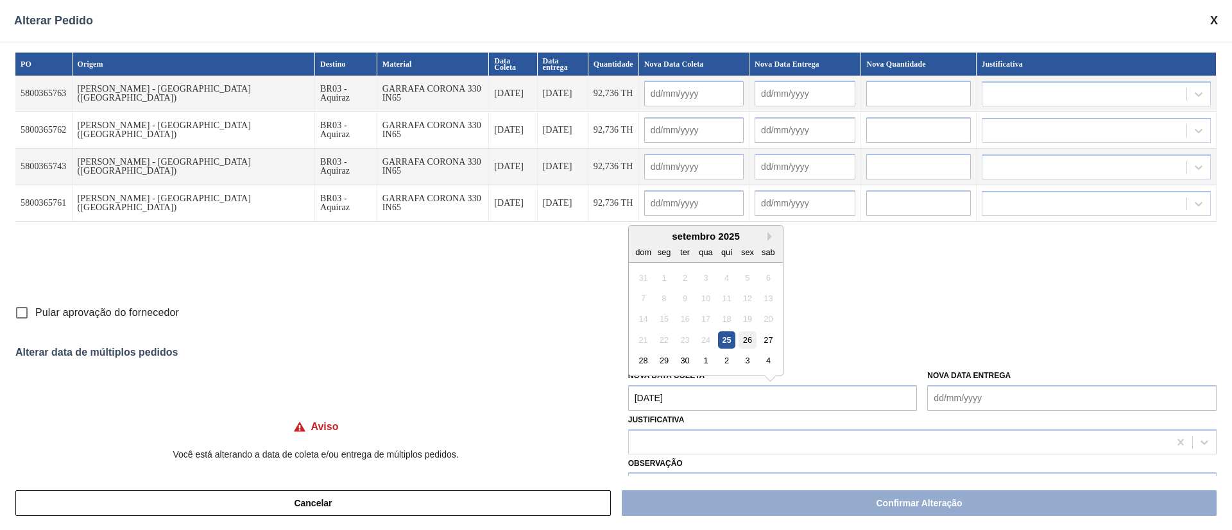
type input "[DATE]"
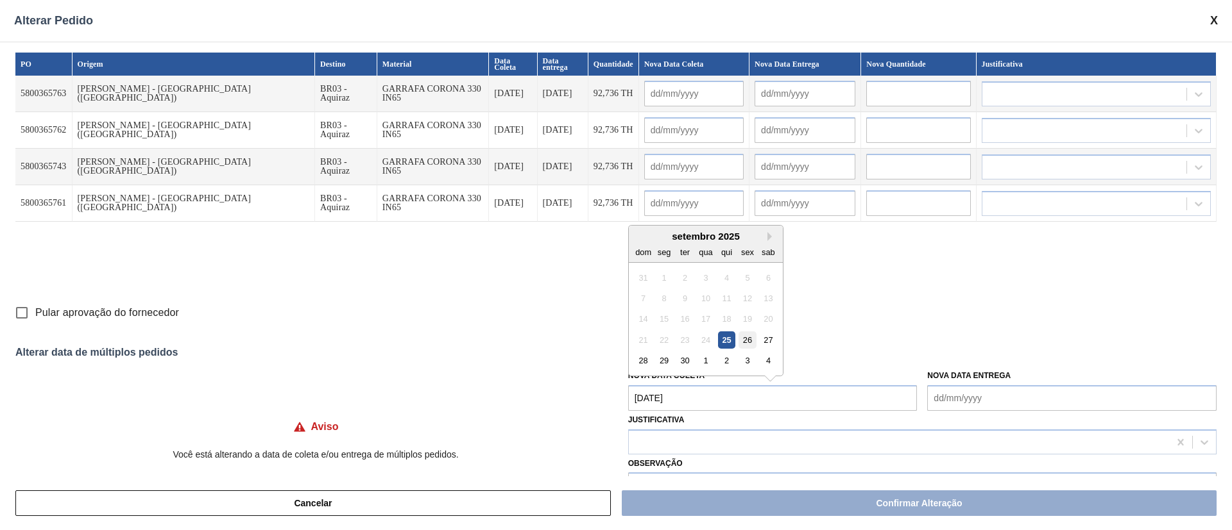
type input "[DATE]"
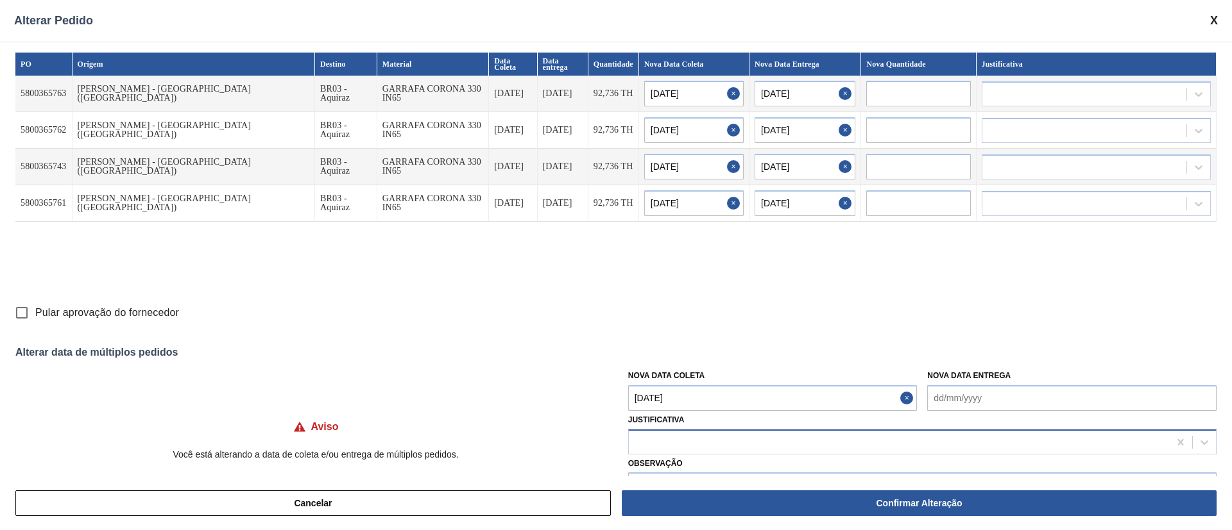
click at [663, 433] on div at bounding box center [899, 442] width 540 height 19
type input "."
click at [19, 316] on input "Pular aprovação do fornecedor" at bounding box center [21, 313] width 27 height 27
checkbox input "true"
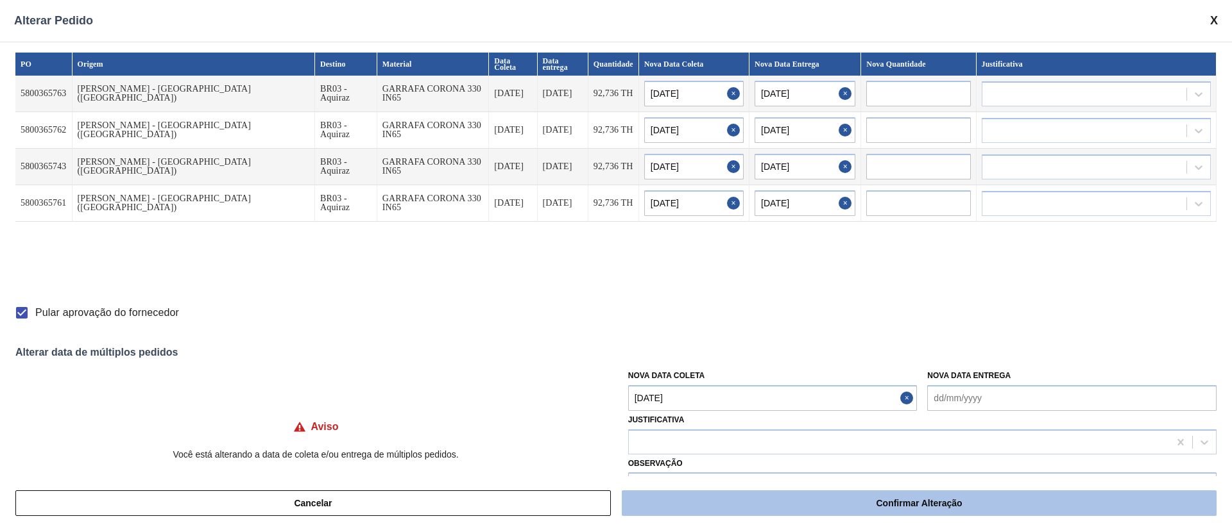
click at [786, 508] on button "Confirmar Alteração" at bounding box center [919, 504] width 595 height 26
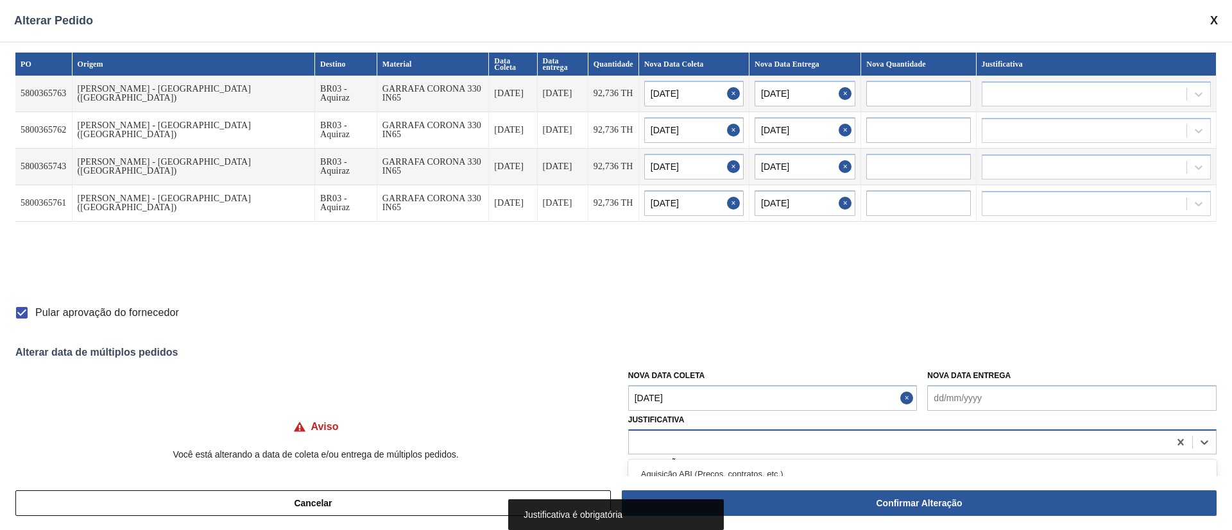
click at [707, 447] on div at bounding box center [899, 442] width 540 height 19
type input "ou"
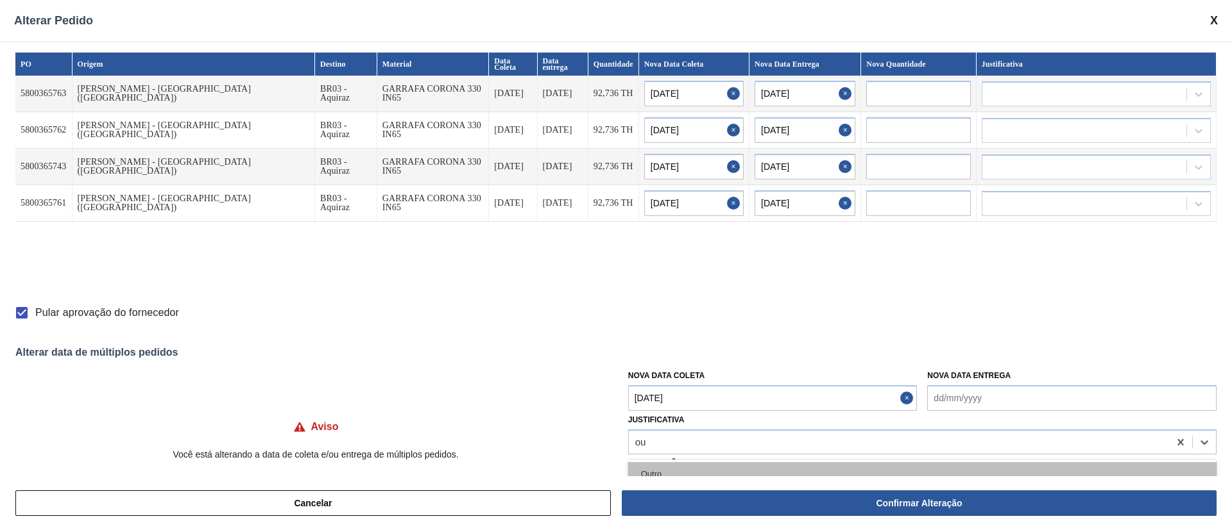
click at [666, 475] on div "Outro" at bounding box center [922, 474] width 588 height 24
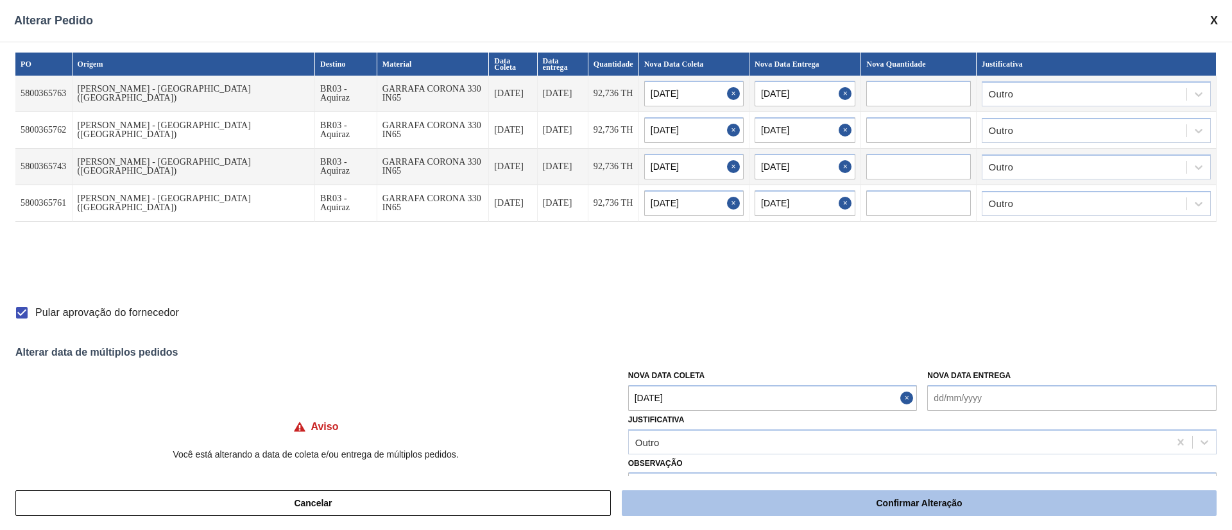
click at [860, 514] on button "Confirmar Alteração" at bounding box center [919, 504] width 595 height 26
checkbox input "false"
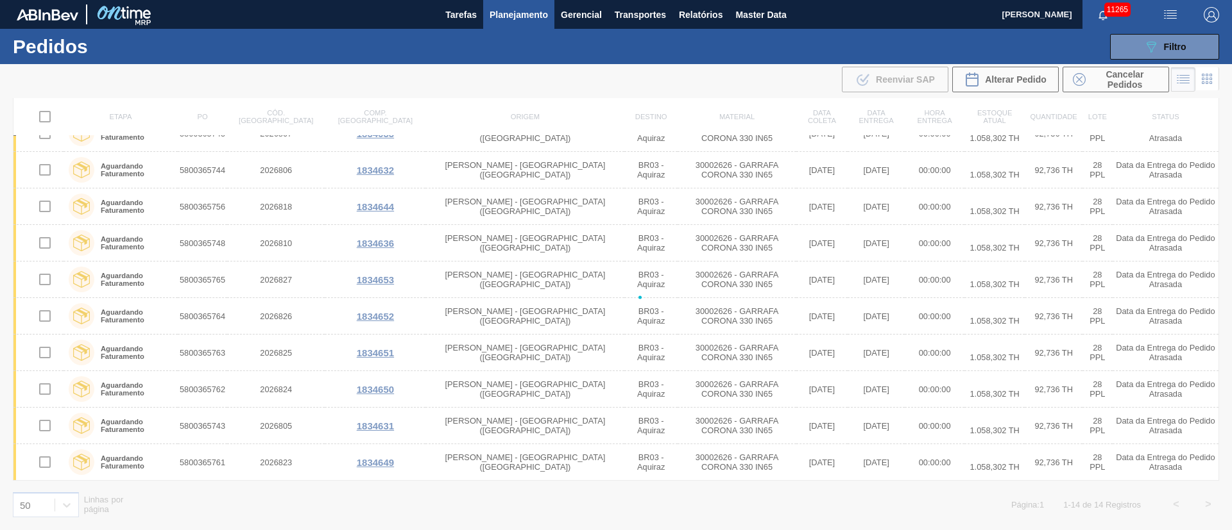
checkbox input "false"
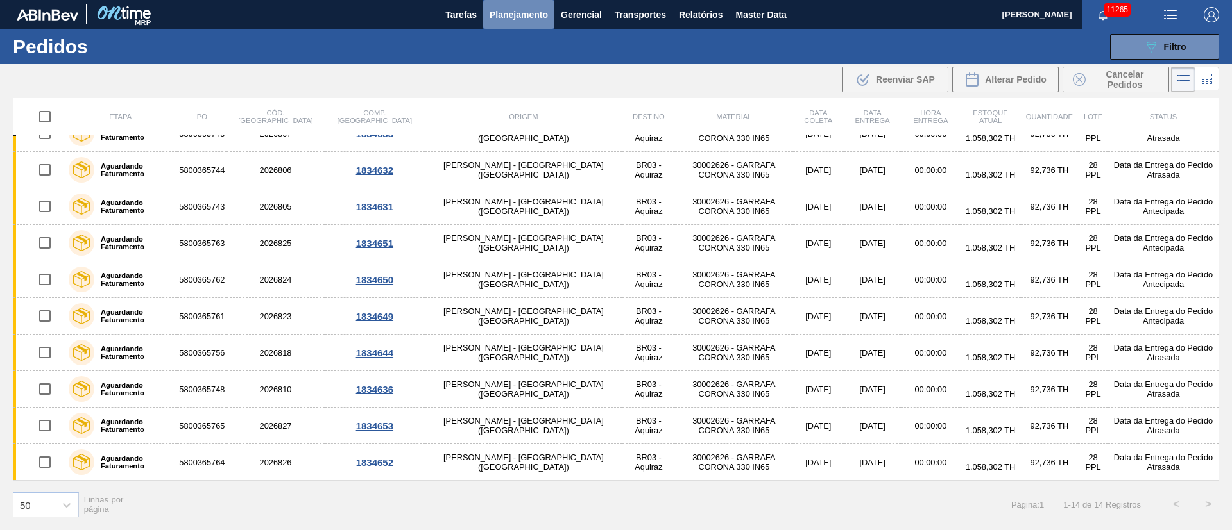
click at [519, 10] on span "Planejamento" at bounding box center [518, 14] width 58 height 15
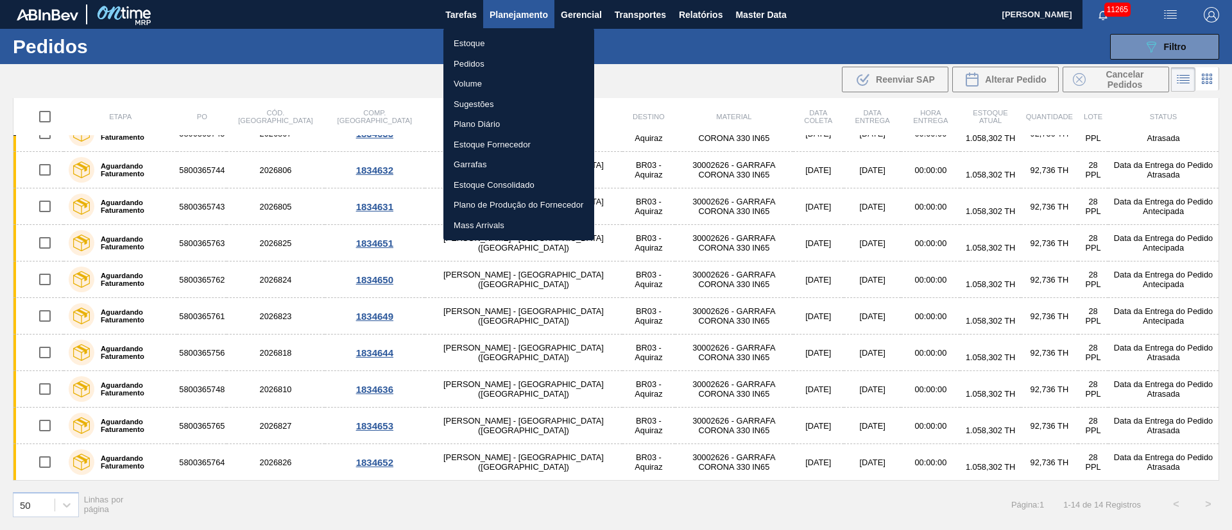
click at [470, 65] on li "Pedidos" at bounding box center [518, 64] width 151 height 21
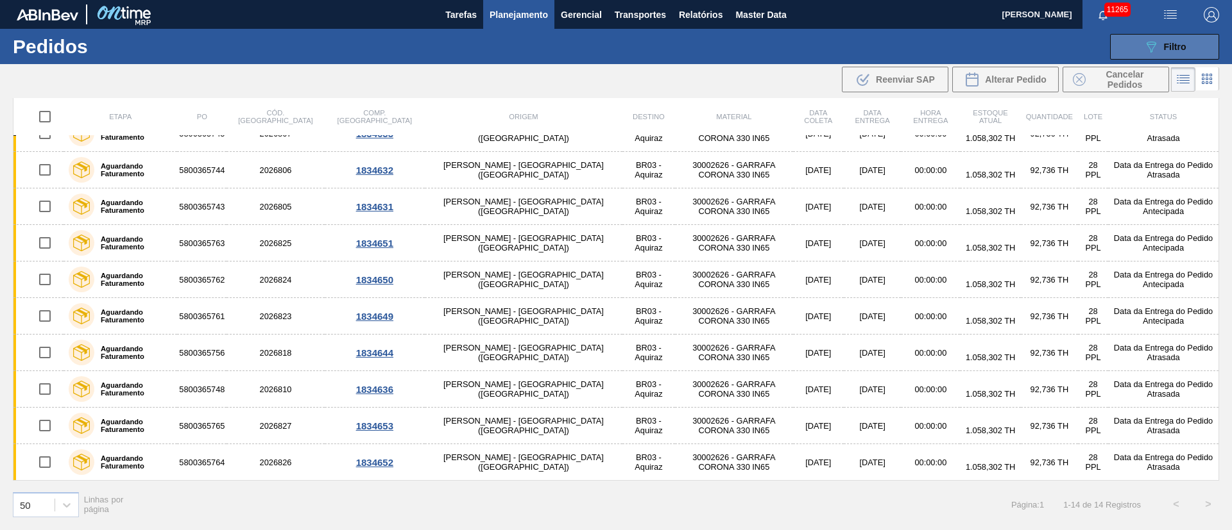
click at [1165, 49] on span "Filtro" at bounding box center [1175, 47] width 22 height 10
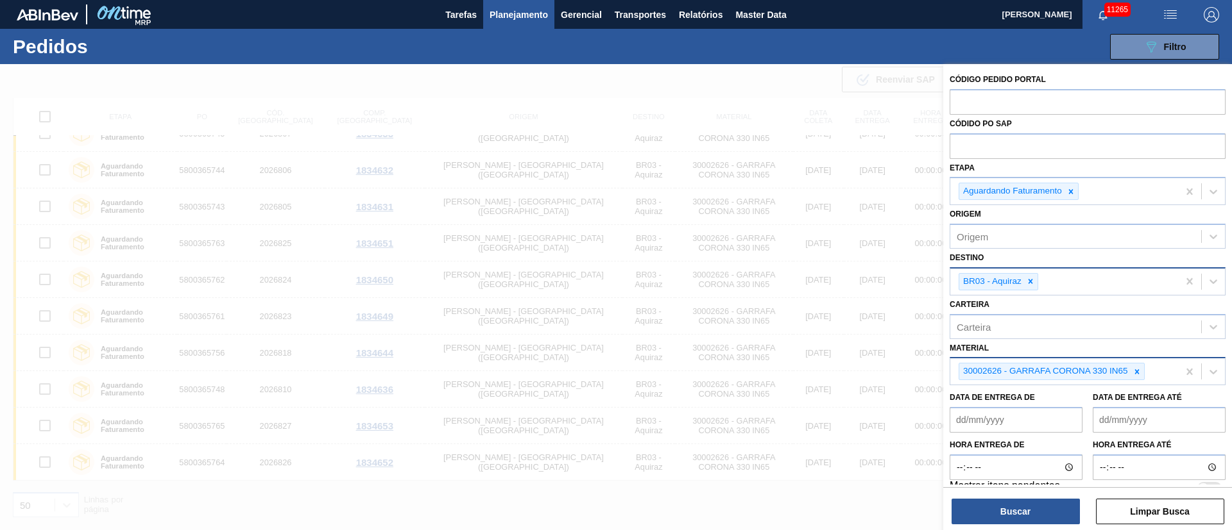
click at [577, 77] on div at bounding box center [616, 329] width 1232 height 530
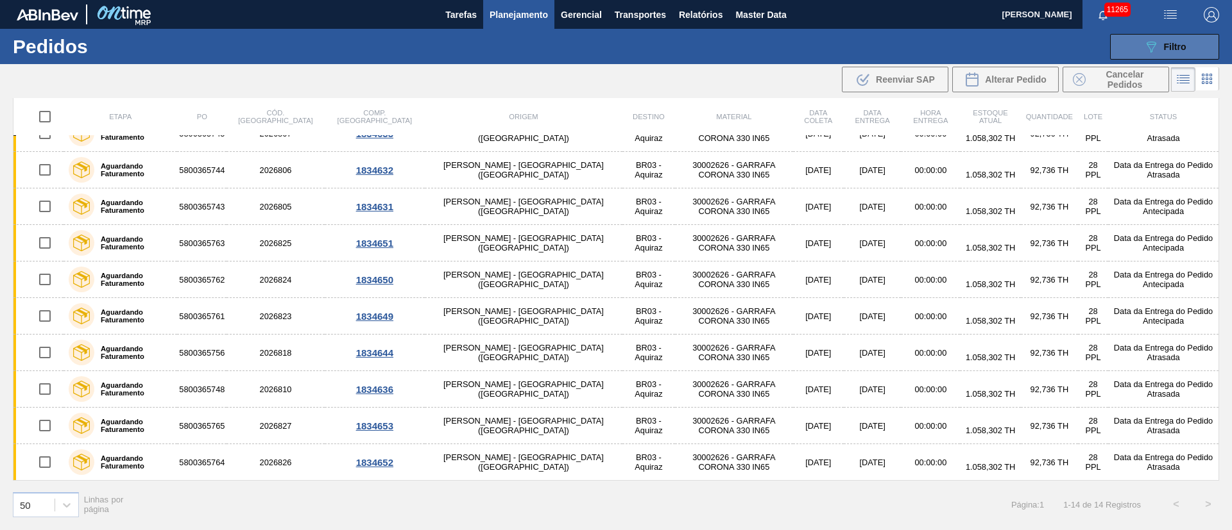
click at [1161, 58] on button "089F7B8B-B2A5-4AFE-B5C0-19BA573D28AC Filtro" at bounding box center [1164, 47] width 109 height 26
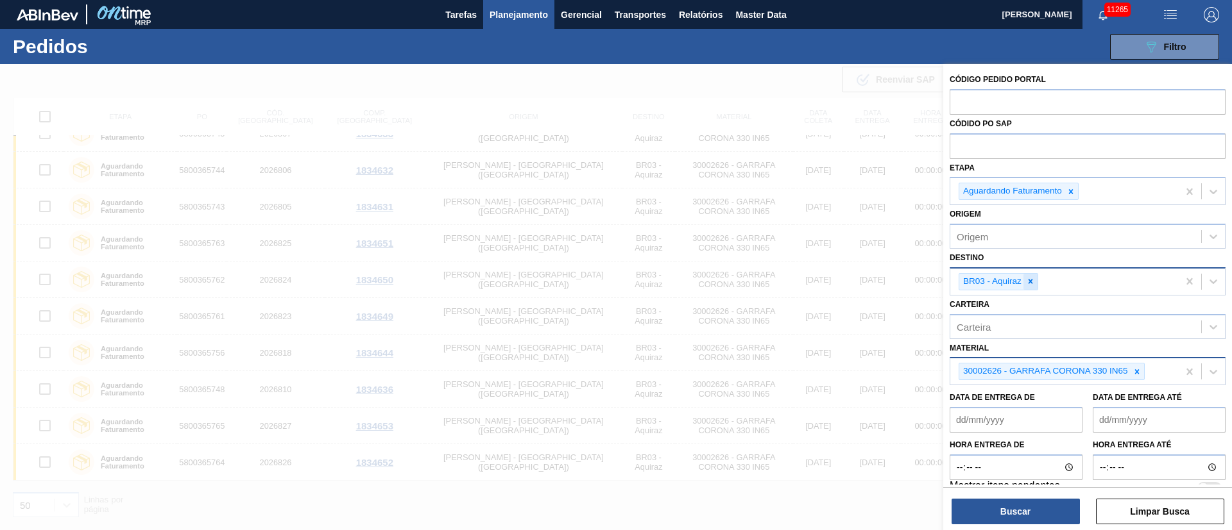
click at [1025, 275] on div at bounding box center [1030, 282] width 14 height 16
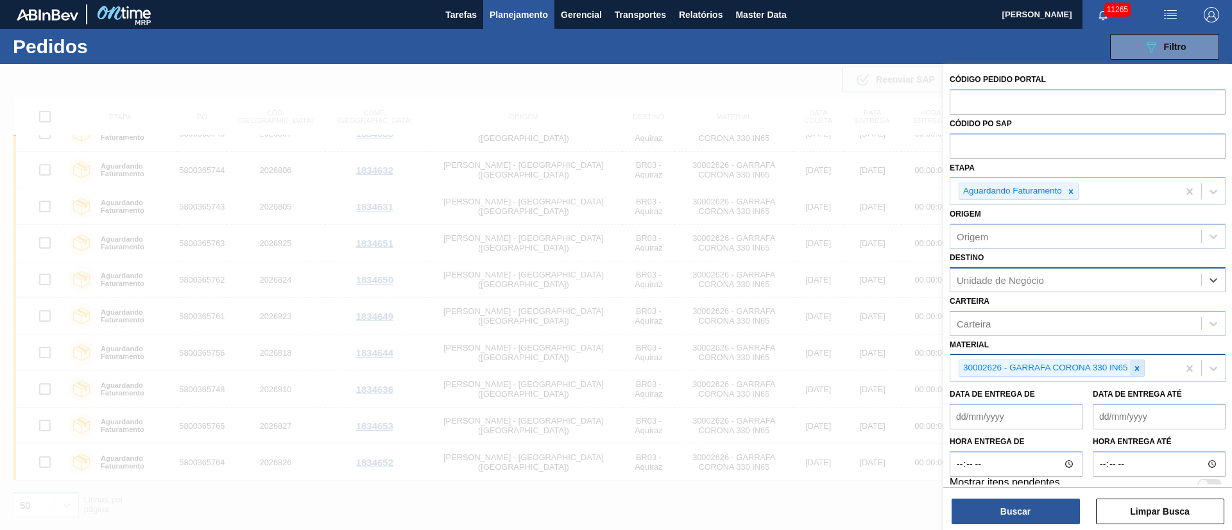
click at [1134, 369] on icon at bounding box center [1136, 368] width 9 height 9
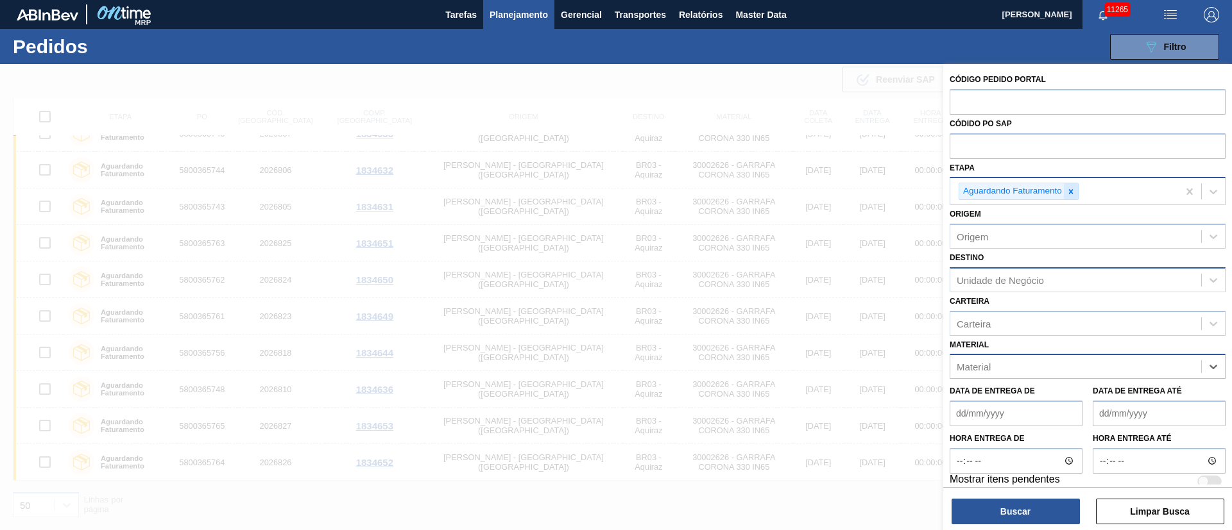
click at [1067, 189] on icon at bounding box center [1070, 191] width 9 height 9
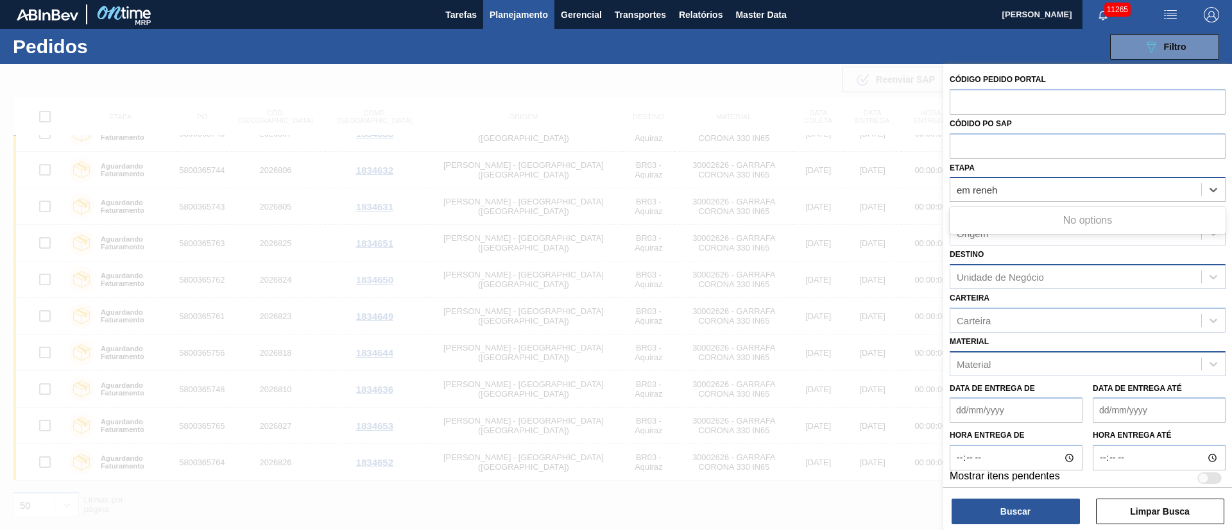
type input "em rene"
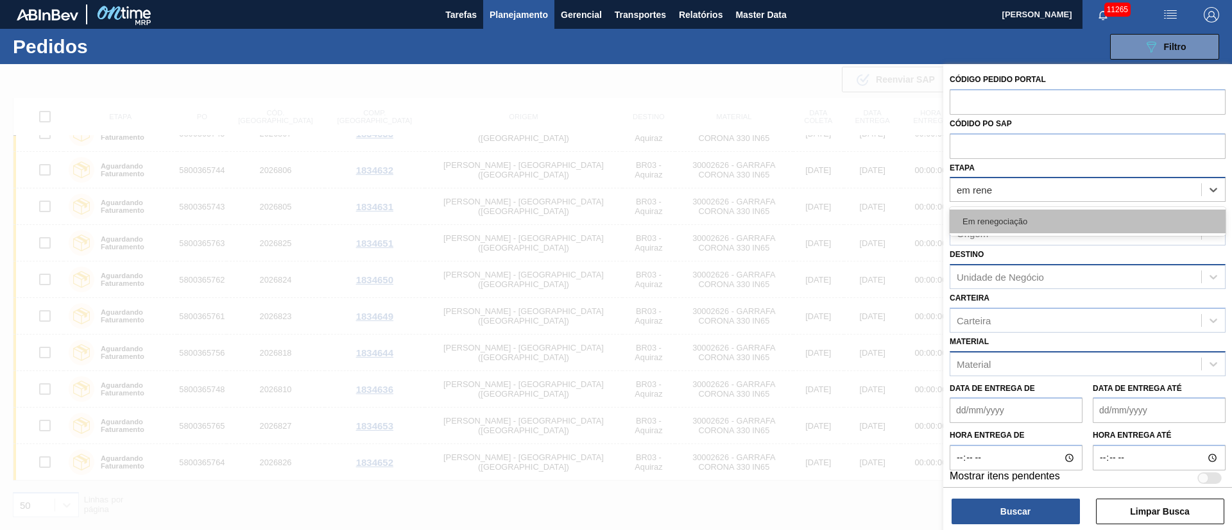
click at [1026, 223] on div "Em renegociação" at bounding box center [1087, 222] width 276 height 24
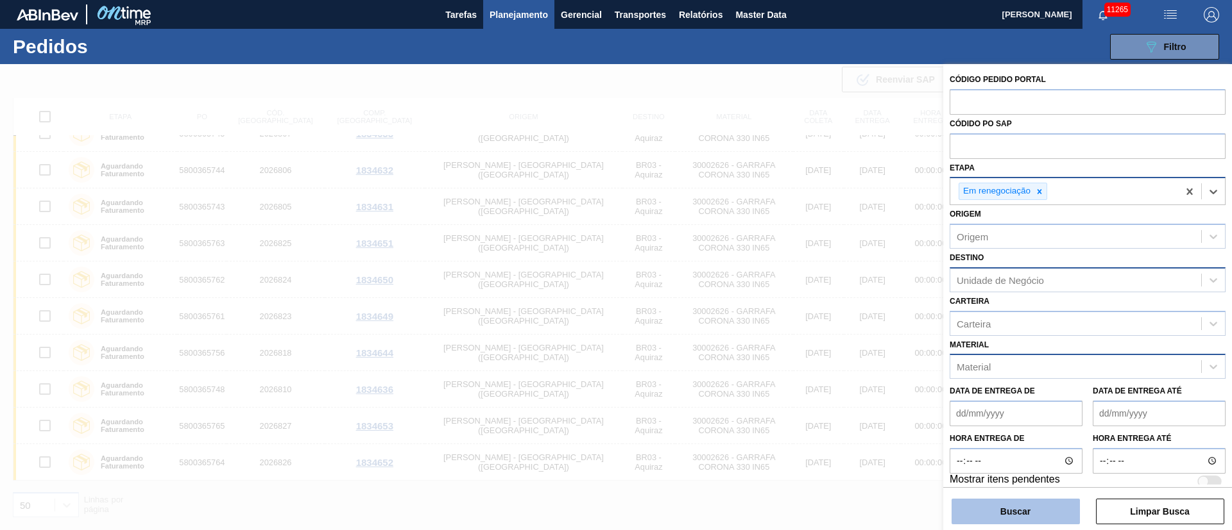
click at [996, 511] on button "Buscar" at bounding box center [1015, 512] width 128 height 26
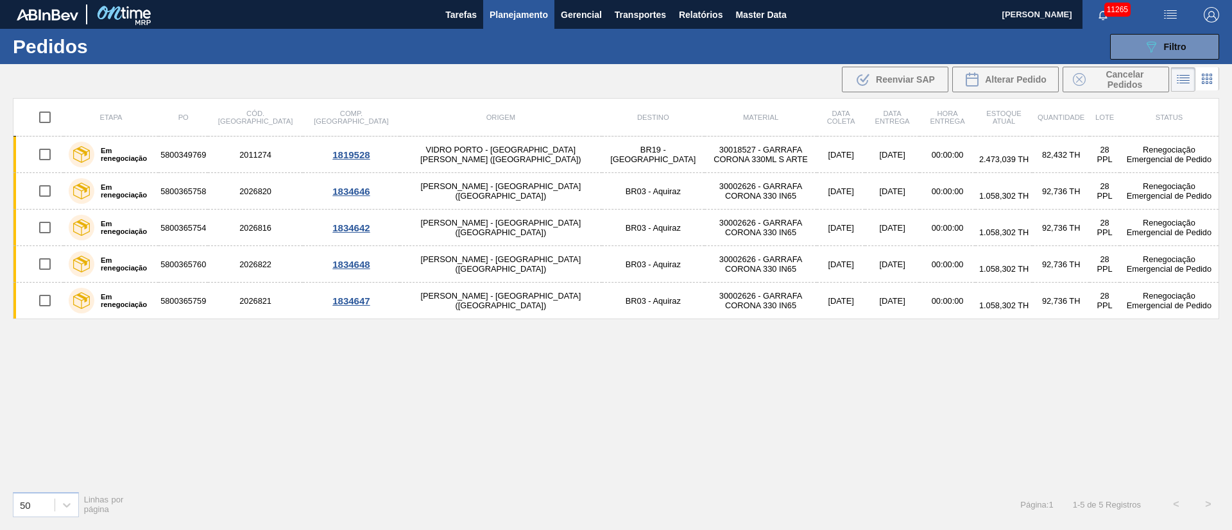
scroll to position [0, 0]
click at [709, 428] on div "Etapa PO Cód. Pedido Comp. Carga Origem Destino Material Data [PERSON_NAME] Dat…" at bounding box center [616, 289] width 1206 height 383
click at [38, 115] on input "checkbox" at bounding box center [44, 117] width 27 height 27
checkbox input "true"
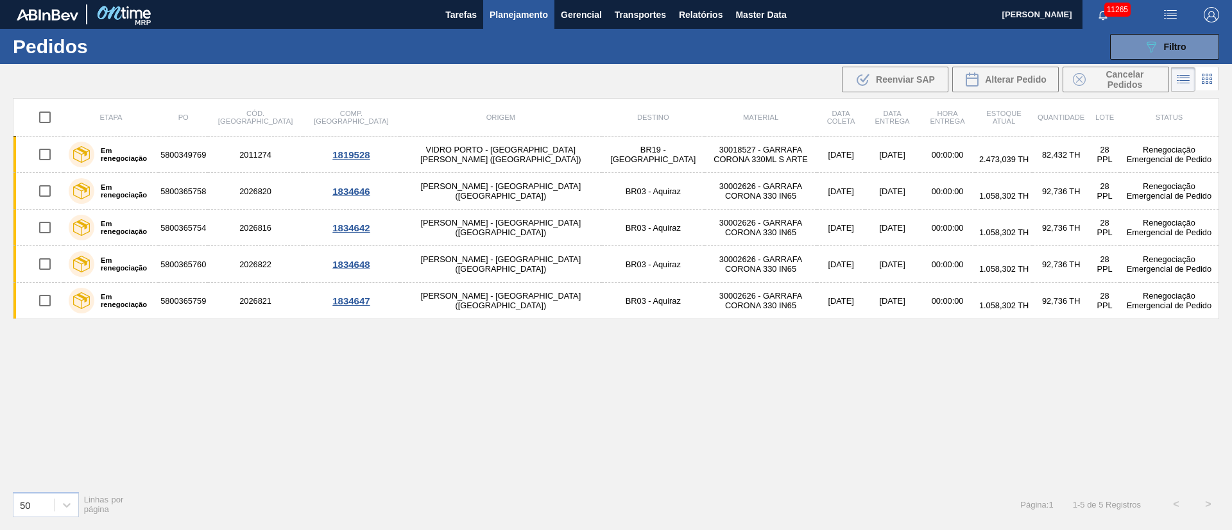
checkbox input "true"
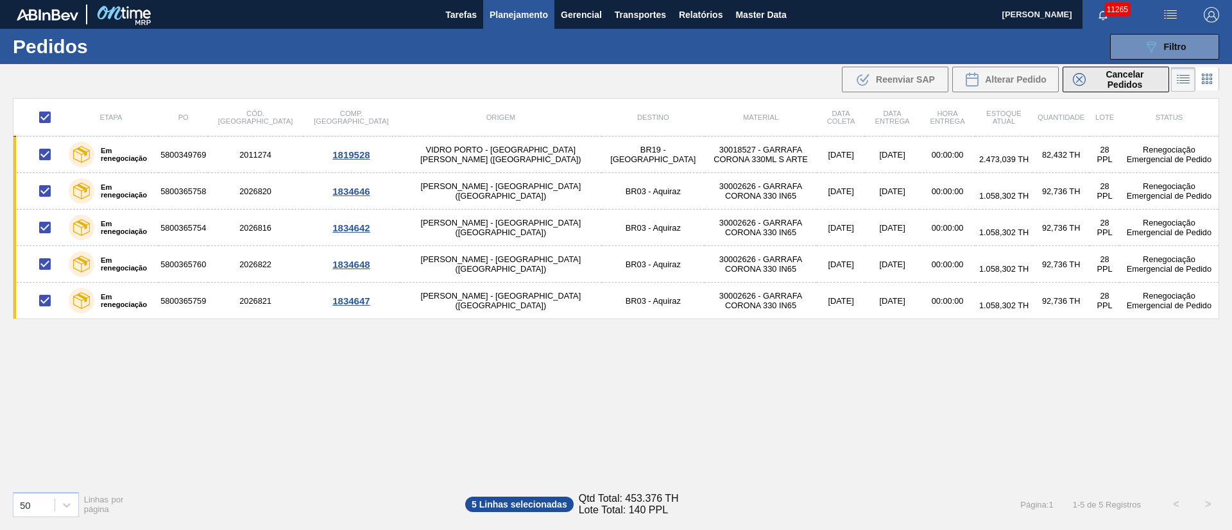
click at [1121, 75] on span "Cancelar Pedidos" at bounding box center [1124, 79] width 68 height 21
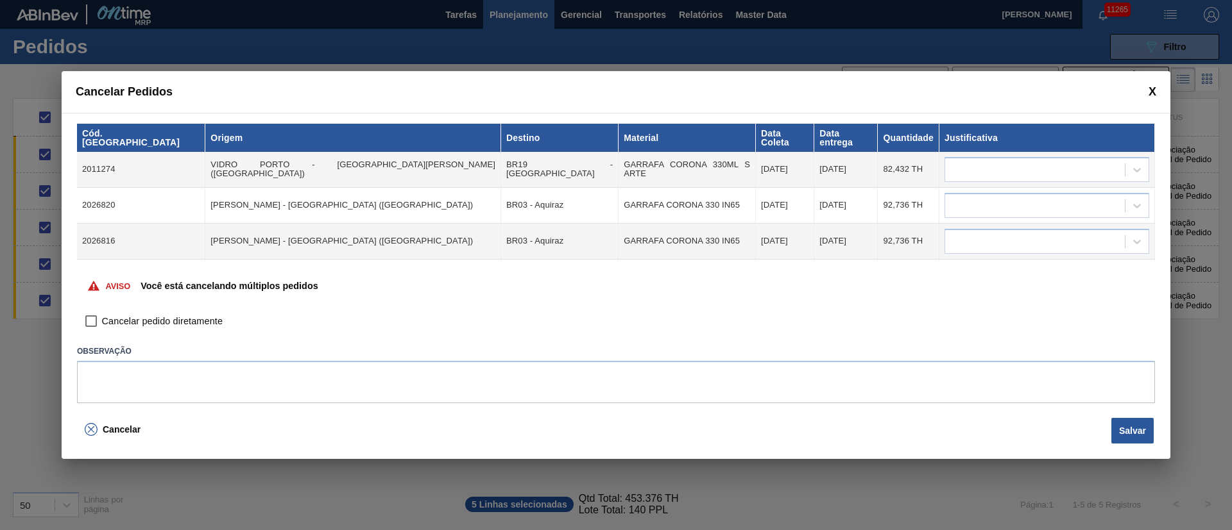
click at [90, 325] on input "Cancelar pedido diretamente" at bounding box center [91, 322] width 22 height 22
checkbox input "true"
click at [978, 160] on div at bounding box center [1035, 169] width 180 height 19
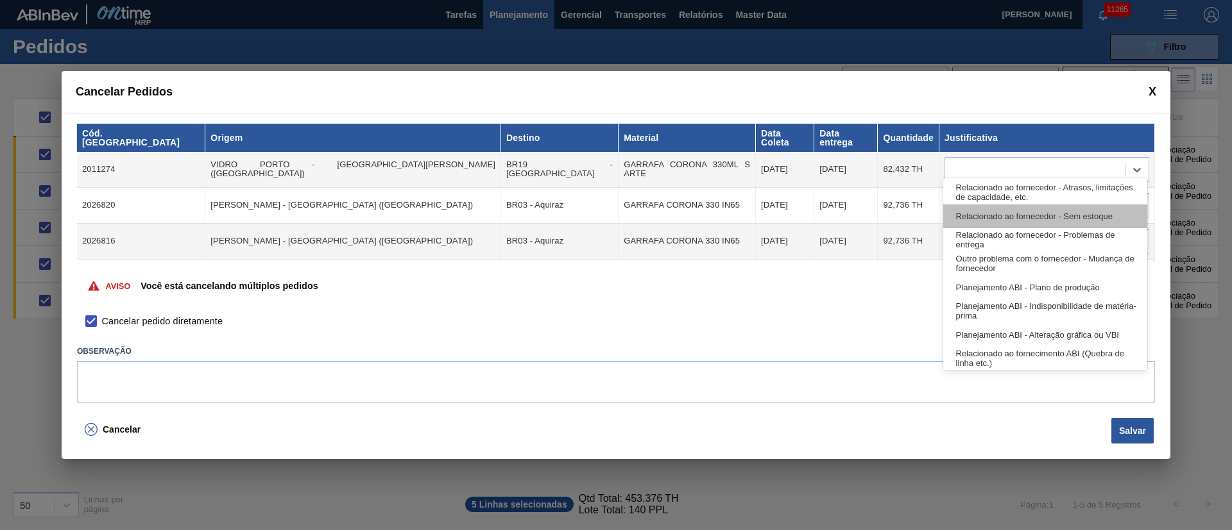
click at [974, 205] on div "Relacionado ao fornecedor - Sem estoque" at bounding box center [1045, 217] width 204 height 24
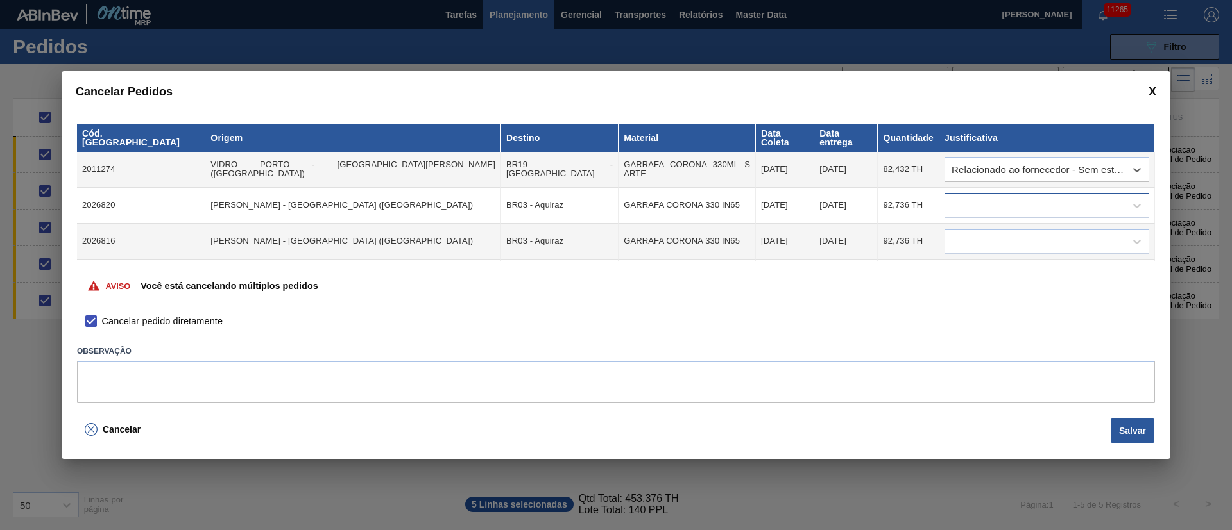
click at [978, 206] on div at bounding box center [1046, 205] width 205 height 25
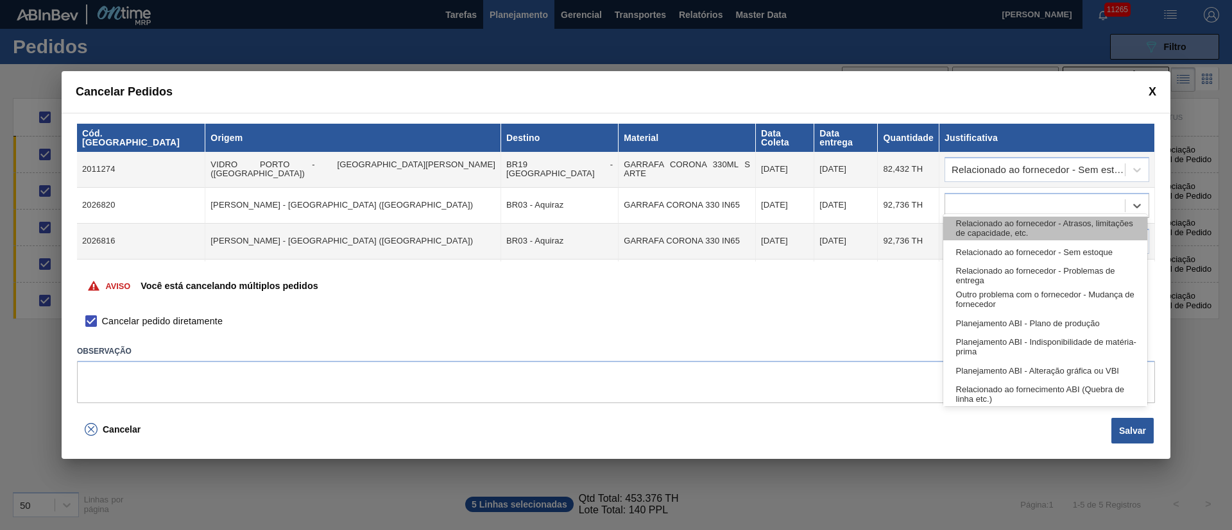
click at [972, 235] on div "Relacionado ao fornecedor - Atrasos, limitações de capacidade, etc." at bounding box center [1045, 229] width 204 height 24
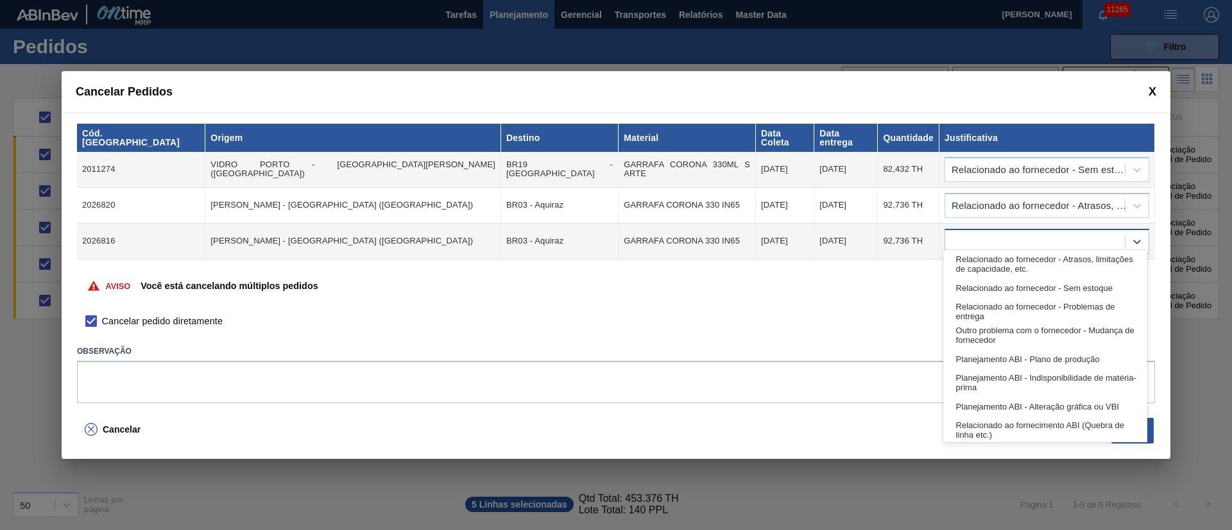
click at [971, 242] on div at bounding box center [1046, 241] width 205 height 25
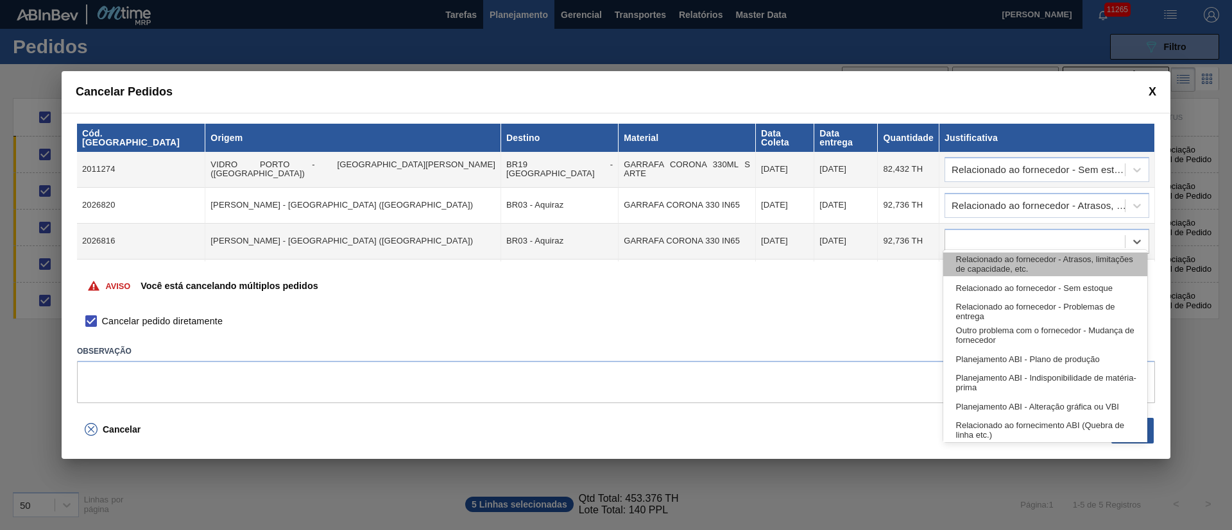
click at [969, 260] on div "Relacionado ao fornecedor - Atrasos, limitações de capacidade, etc." at bounding box center [1045, 265] width 204 height 24
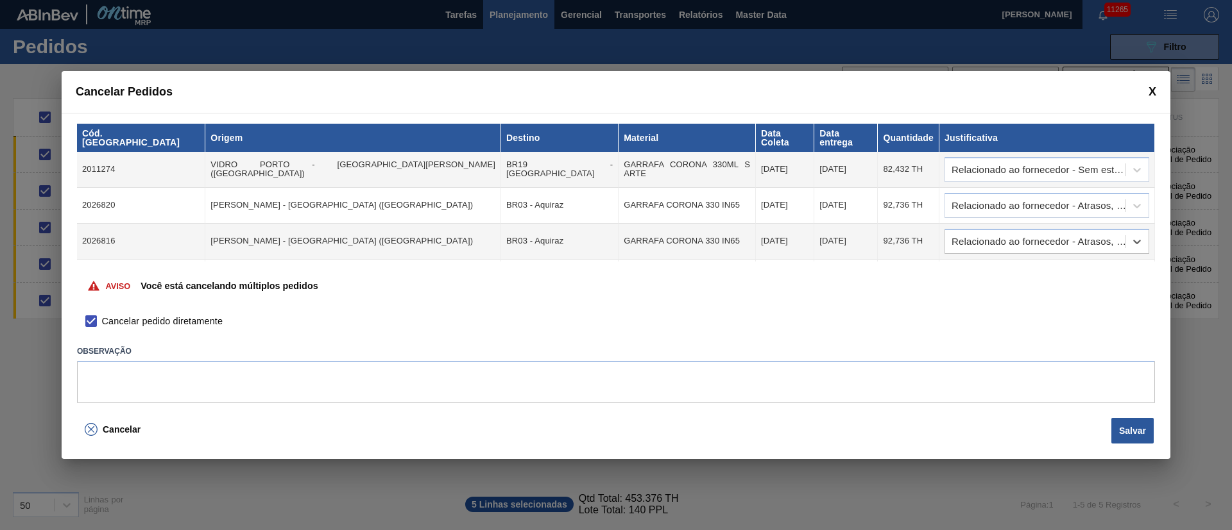
click at [969, 266] on div "Aviso Você está cancelando múltiplos pedidos" at bounding box center [616, 286] width 1078 height 49
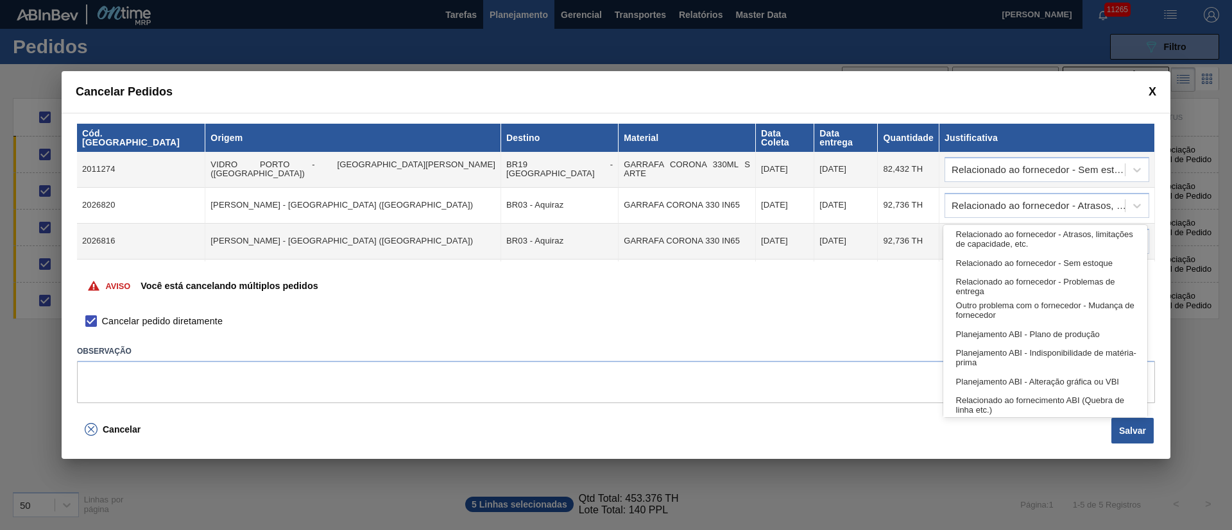
scroll to position [61, 0]
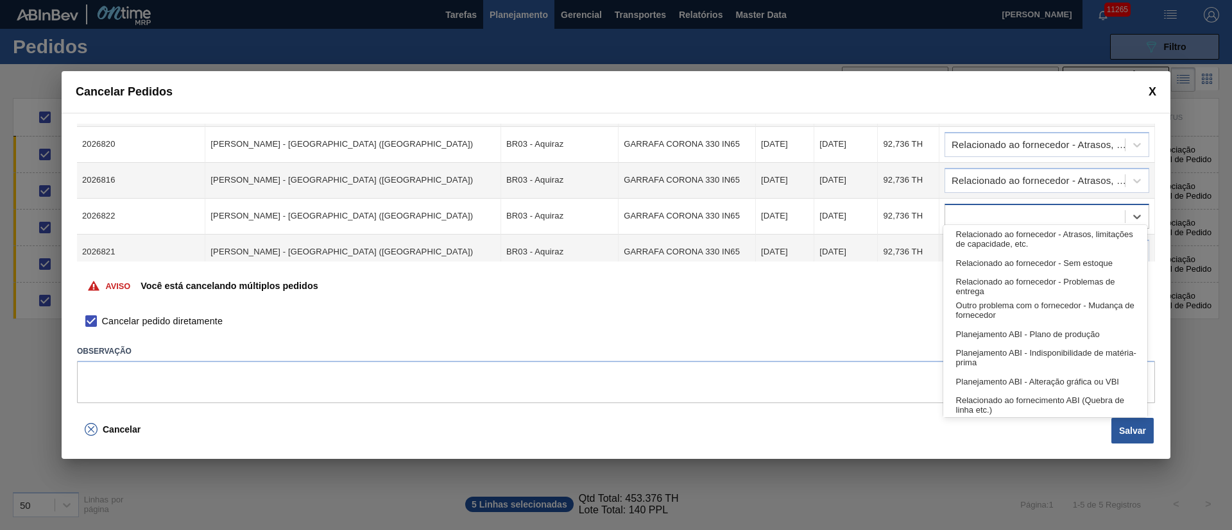
click at [969, 0] on body "Tarefas Planejamento Gerencial Transportes Relatórios Master Data [PERSON_NAME]…" at bounding box center [616, 0] width 1232 height 0
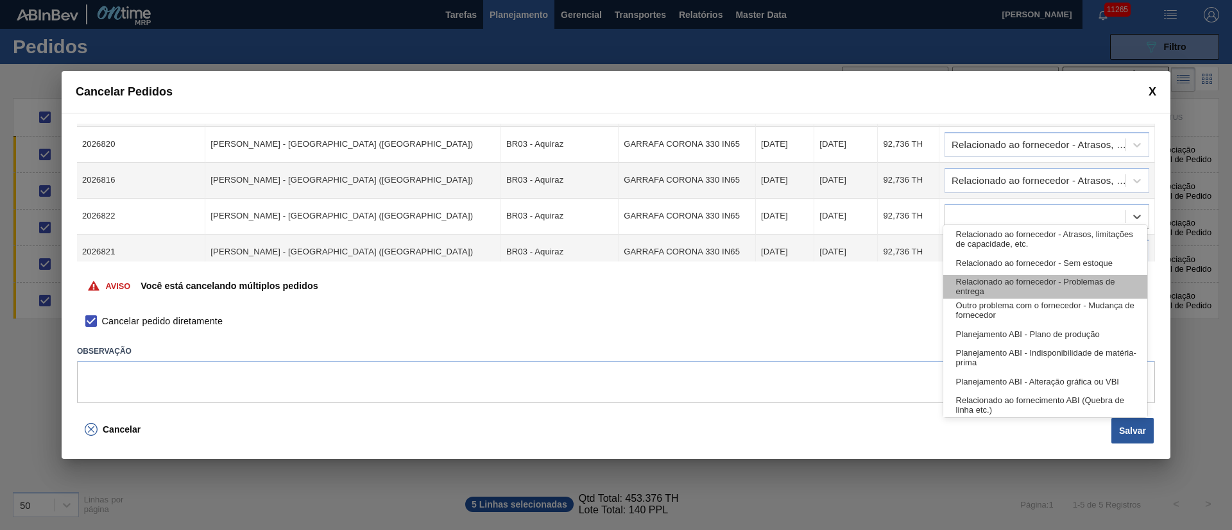
click at [973, 283] on div "Relacionado ao fornecedor - Problemas de entrega" at bounding box center [1045, 287] width 204 height 24
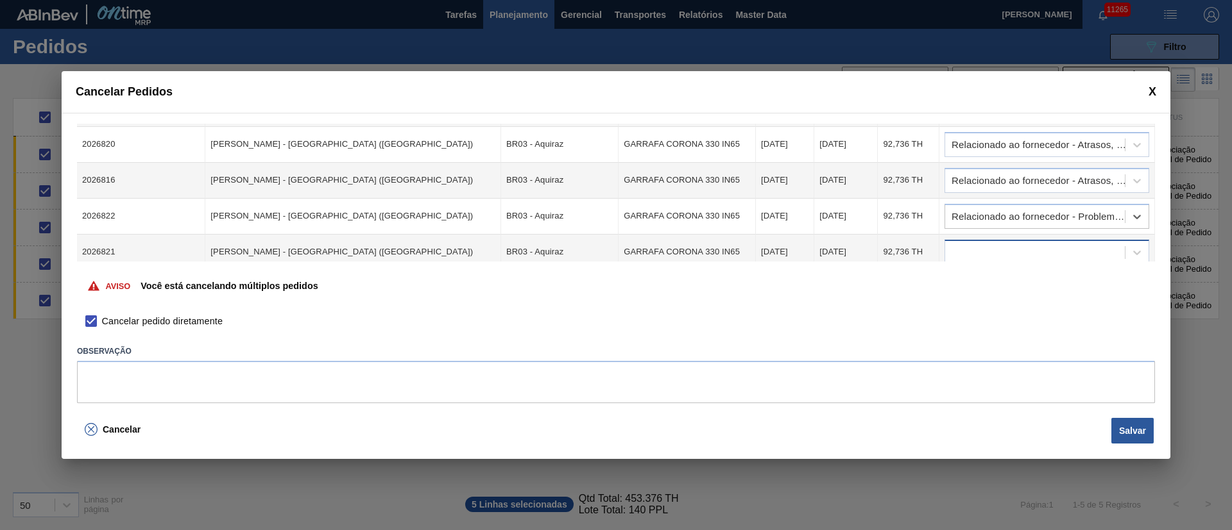
click at [964, 243] on div at bounding box center [1035, 252] width 180 height 19
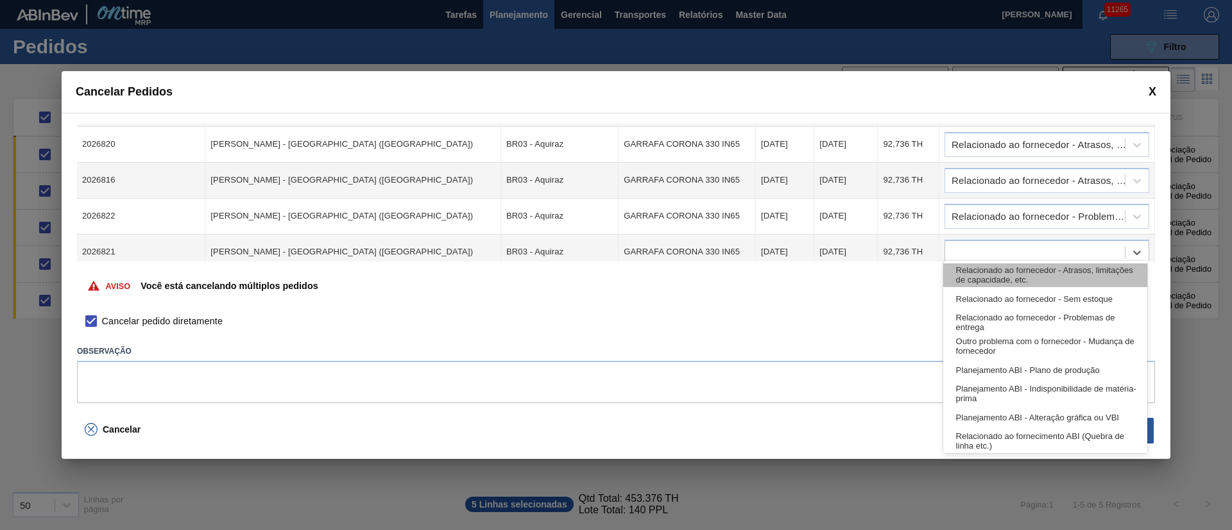
click at [976, 283] on div "Relacionado ao fornecedor - Atrasos, limitações de capacidade, etc." at bounding box center [1045, 276] width 204 height 24
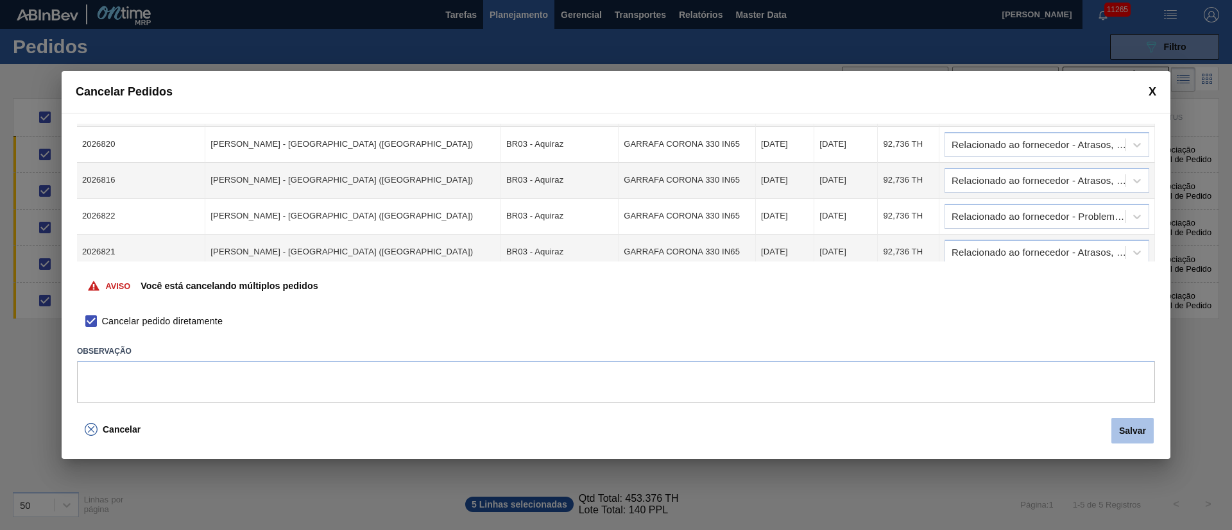
click at [1135, 437] on button "Salvar" at bounding box center [1132, 431] width 42 height 26
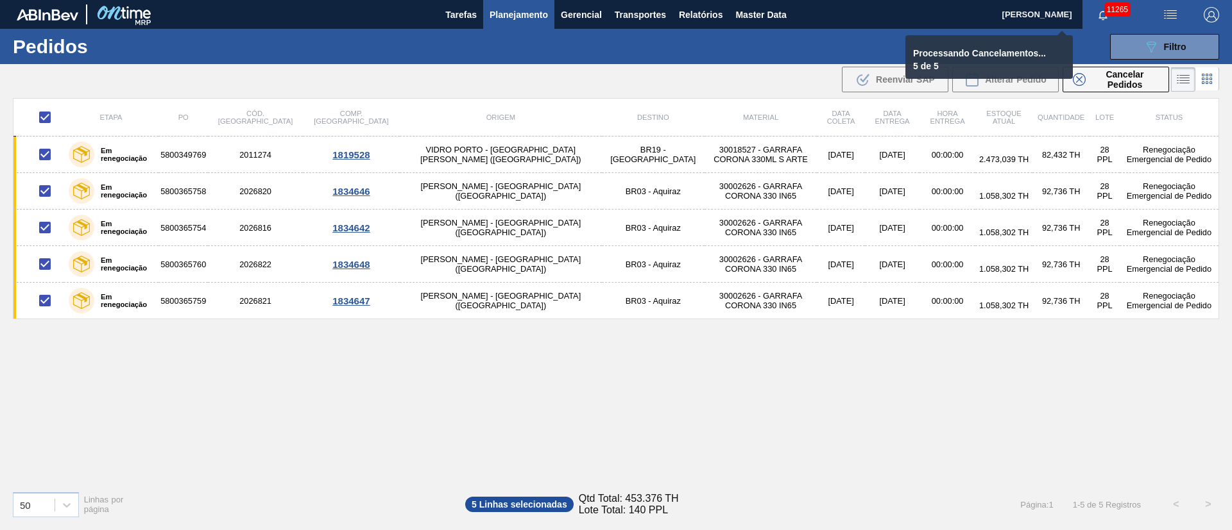
checkbox input "false"
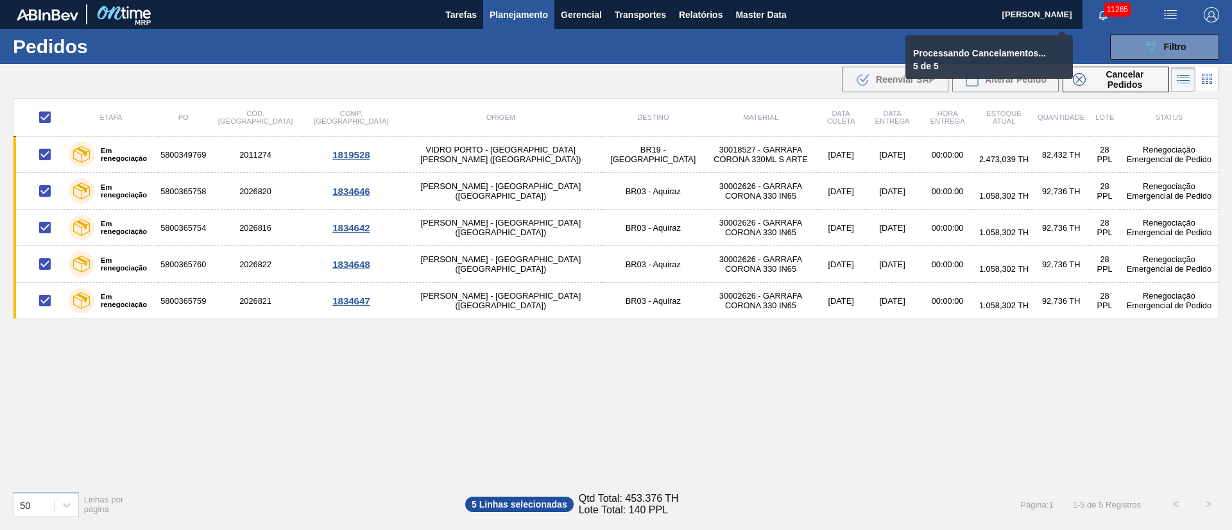
checkbox input "false"
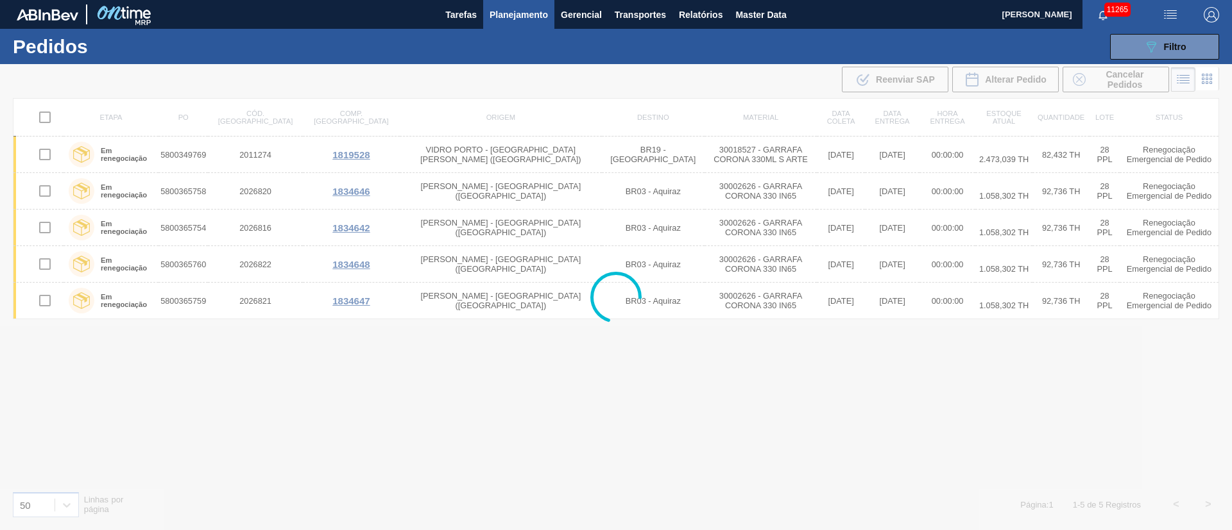
click at [182, 403] on div at bounding box center [616, 297] width 1232 height 466
click at [1231, 529] on div at bounding box center [616, 297] width 1232 height 466
